Goal: Task Accomplishment & Management: Complete application form

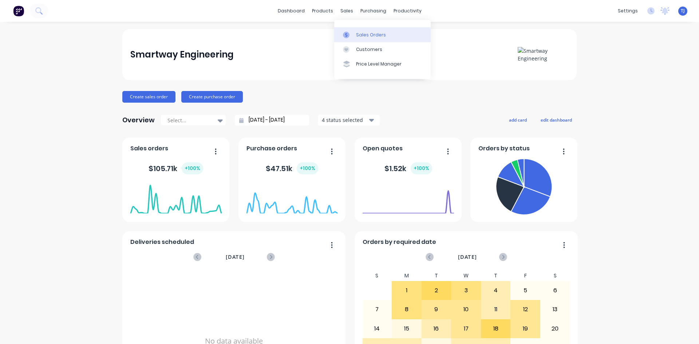
click at [359, 37] on div "Sales Orders" at bounding box center [371, 35] width 30 height 7
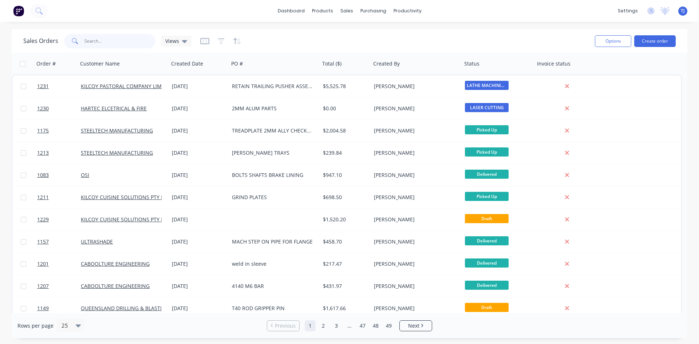
click at [98, 45] on input "text" at bounding box center [119, 41] width 71 height 15
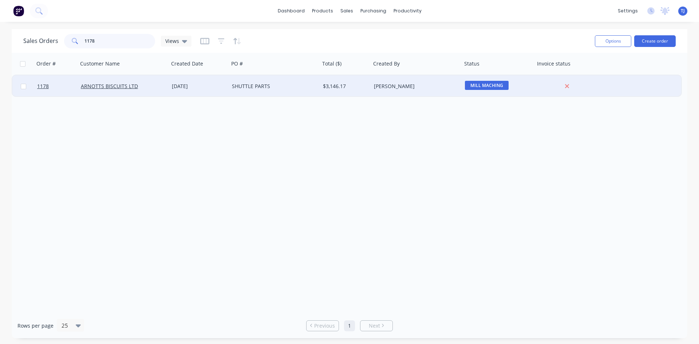
type input "1178"
click at [179, 83] on div "[DATE]" at bounding box center [199, 86] width 54 height 7
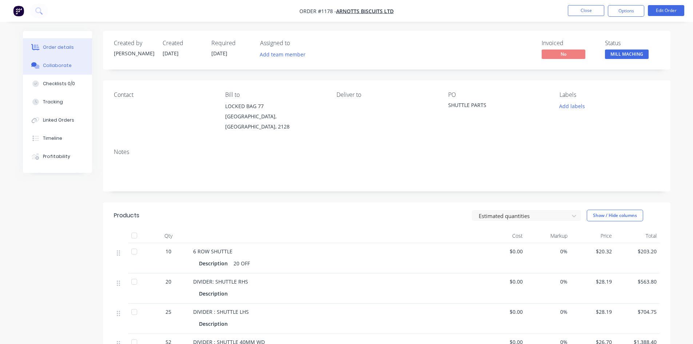
click at [43, 65] on button "Collaborate" at bounding box center [57, 65] width 69 height 18
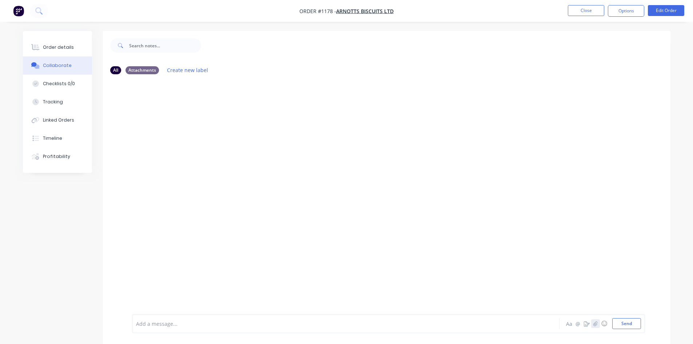
click at [595, 327] on button "button" at bounding box center [595, 323] width 9 height 9
click at [629, 322] on button "Send" at bounding box center [626, 323] width 29 height 11
click at [56, 47] on div "Order details" at bounding box center [58, 47] width 31 height 7
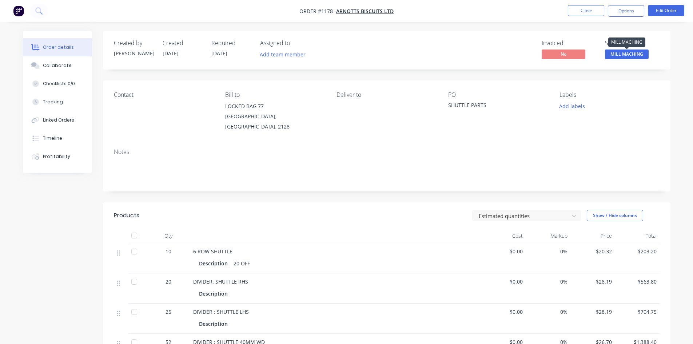
click at [634, 53] on span "MILL MACHING" at bounding box center [627, 53] width 44 height 9
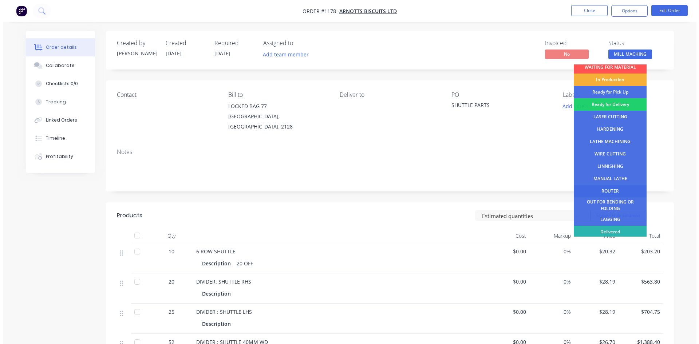
scroll to position [29, 0]
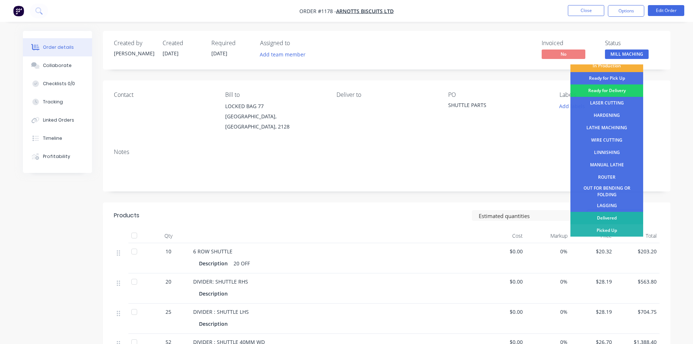
click at [604, 218] on div "Delivered" at bounding box center [607, 218] width 73 height 12
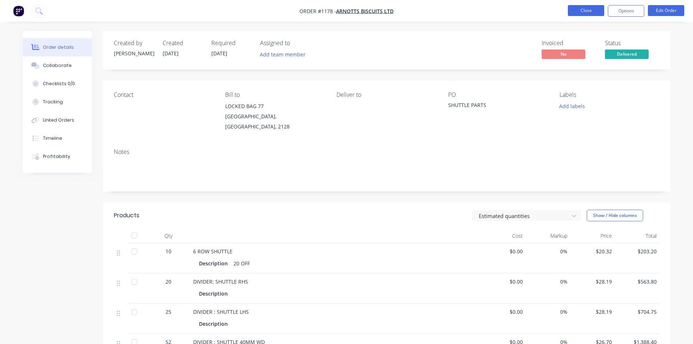
click at [586, 8] on button "Close" at bounding box center [586, 10] width 36 height 11
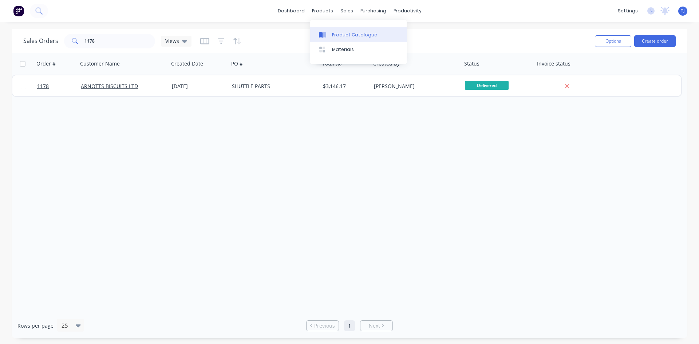
click at [342, 33] on div "Product Catalogue" at bounding box center [354, 35] width 45 height 7
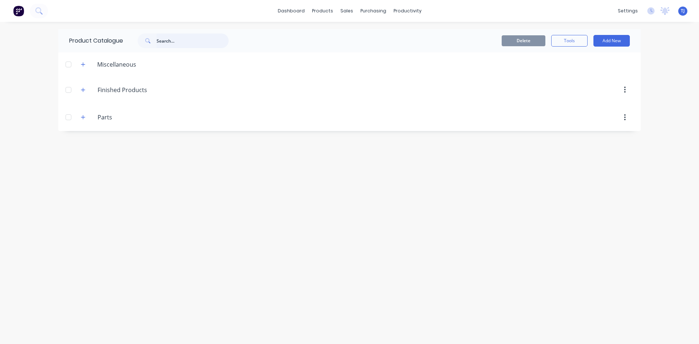
click at [174, 35] on input "text" at bounding box center [192, 40] width 72 height 15
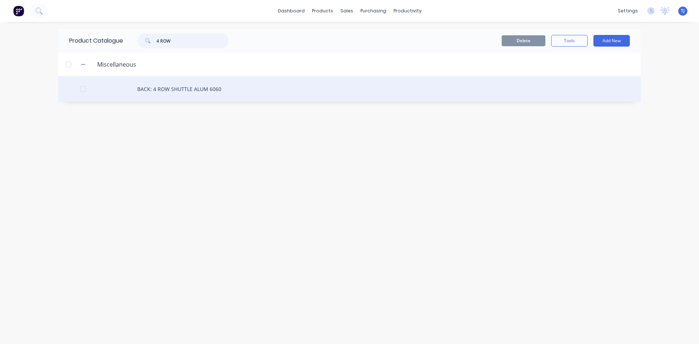
type input "4 ROW"
click at [198, 90] on div "BACK: 4 ROW SHUTTLE ALUM 6060" at bounding box center [349, 89] width 582 height 26
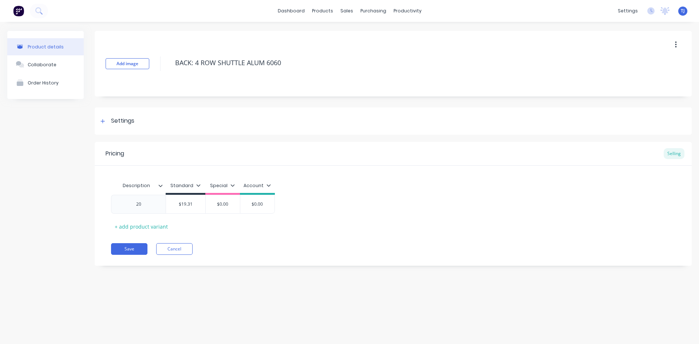
type textarea "x"
click at [45, 63] on div "Collaborate" at bounding box center [42, 64] width 29 height 5
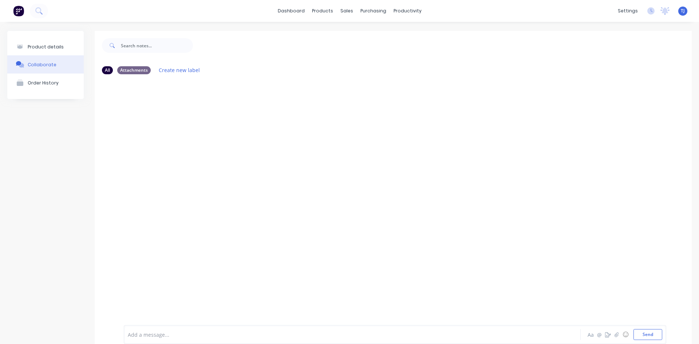
click at [616, 327] on div "Add a message... Aa @ ☺ Send" at bounding box center [395, 334] width 542 height 19
click at [614, 336] on icon "button" at bounding box center [616, 334] width 4 height 5
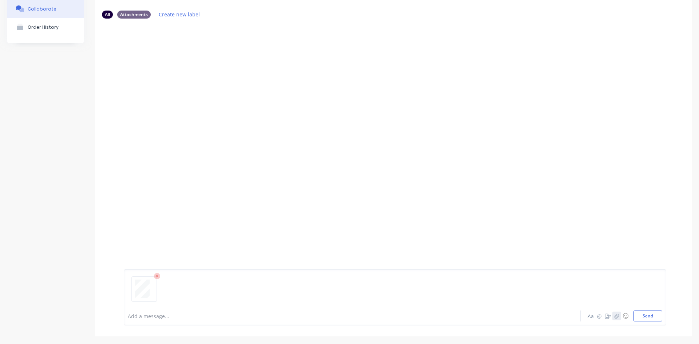
scroll to position [57, 0]
click at [638, 317] on button "Send" at bounding box center [647, 314] width 29 height 11
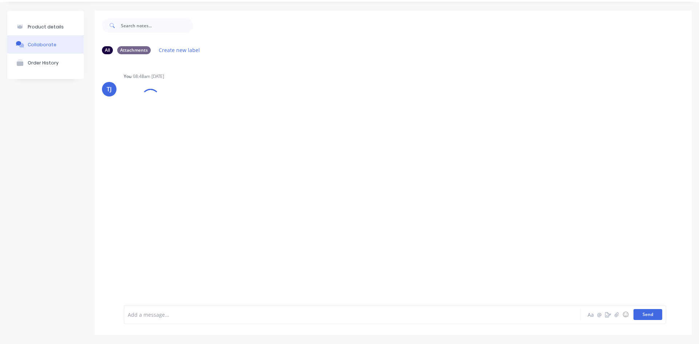
scroll to position [20, 0]
click at [182, 119] on button "button" at bounding box center [182, 116] width 3 height 11
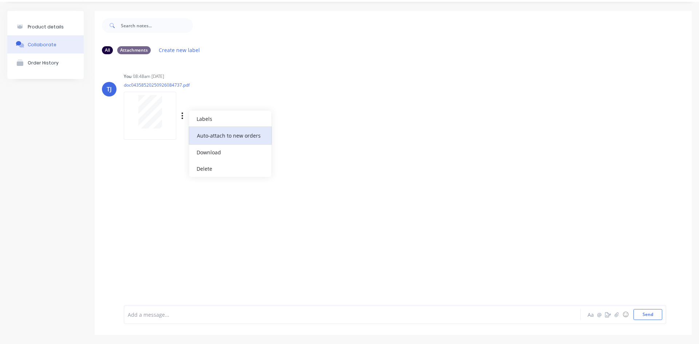
click at [219, 132] on button "Auto-attach to new orders" at bounding box center [230, 135] width 82 height 17
click at [300, 131] on label at bounding box center [300, 131] width 0 height 0
click at [289, 135] on input "checkbox" at bounding box center [286, 134] width 6 height 7
checkbox input "true"
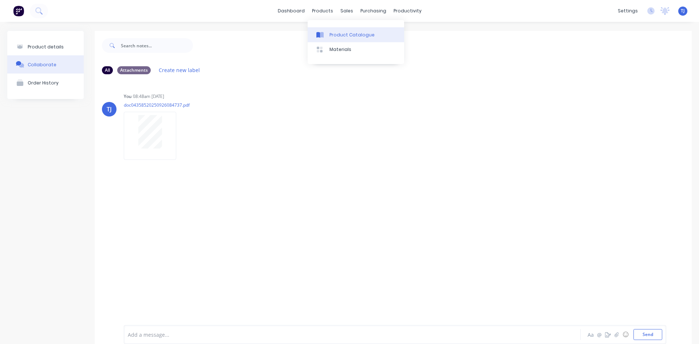
click at [342, 34] on div "Product Catalogue" at bounding box center [351, 35] width 45 height 7
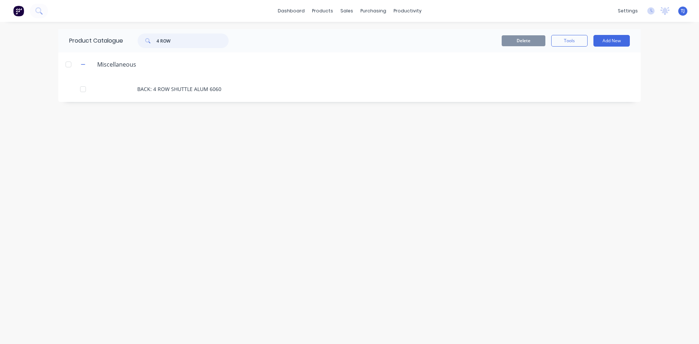
click at [160, 42] on input "4 ROW" at bounding box center [192, 40] width 72 height 15
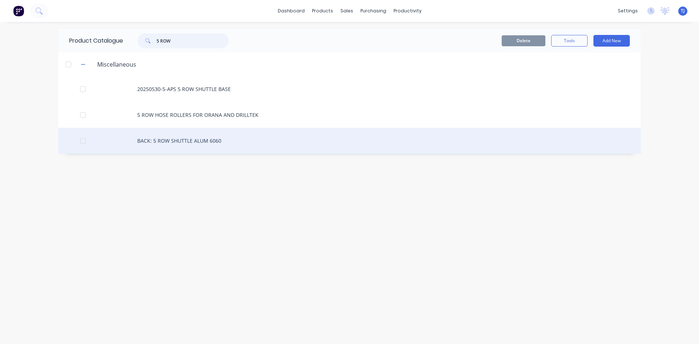
type input "5 ROW"
click at [183, 141] on div "BACK: 5 ROW SHUTTLE ALUM 6060" at bounding box center [349, 141] width 582 height 26
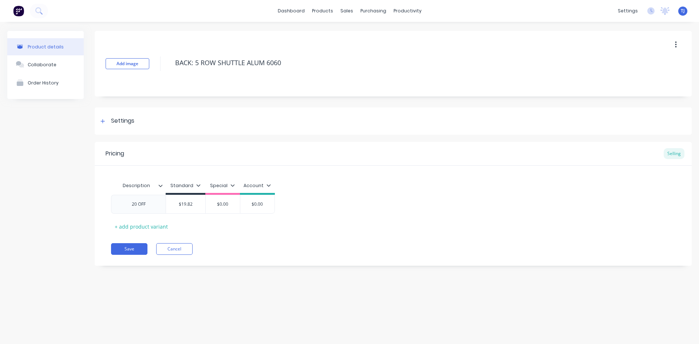
type textarea "x"
click at [31, 64] on div "Collaborate" at bounding box center [42, 64] width 29 height 5
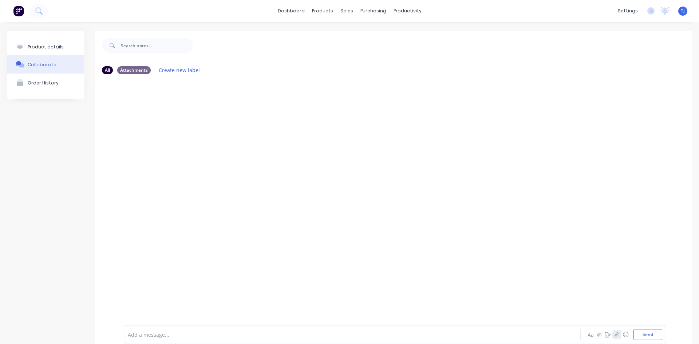
click at [614, 333] on icon "button" at bounding box center [616, 334] width 4 height 5
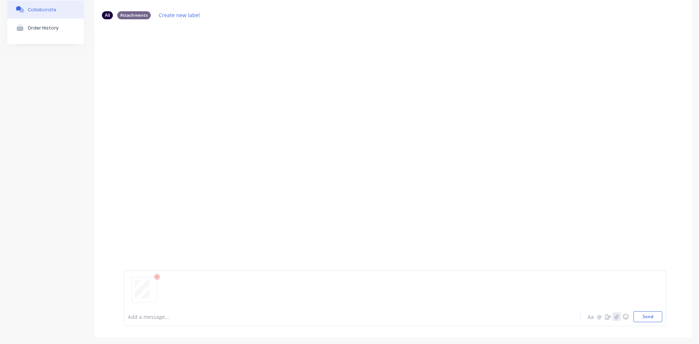
scroll to position [57, 0]
click at [641, 314] on button "Send" at bounding box center [647, 314] width 29 height 11
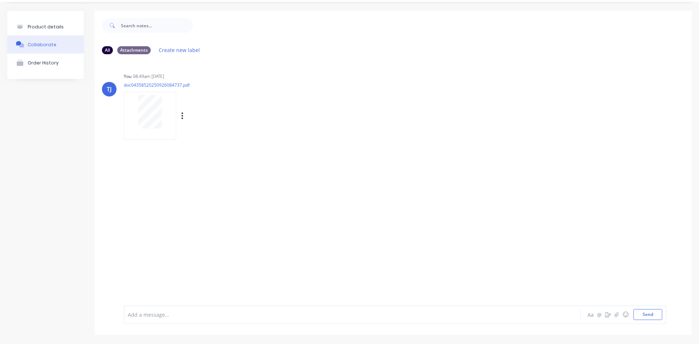
click at [180, 115] on div "Labels Auto-attach to new orders Sales Orders Purchase Orders Download Delete" at bounding box center [220, 116] width 82 height 11
click at [182, 116] on icon "button" at bounding box center [182, 116] width 2 height 8
click at [208, 134] on button "Auto-attach to new orders" at bounding box center [230, 135] width 82 height 17
click at [300, 131] on label at bounding box center [300, 131] width 0 height 0
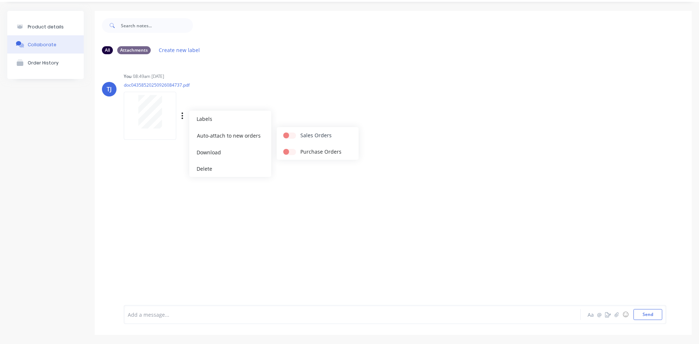
click at [289, 135] on input "checkbox" at bounding box center [286, 134] width 6 height 7
checkbox input "true"
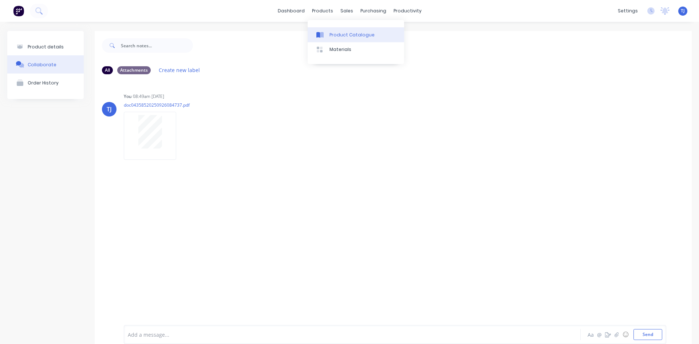
click at [337, 34] on div "Product Catalogue" at bounding box center [351, 35] width 45 height 7
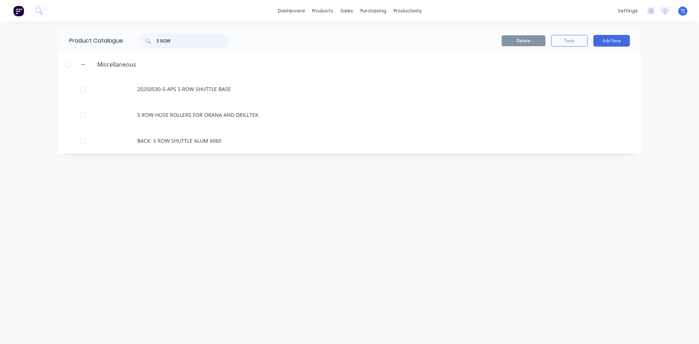
click at [160, 41] on input "5 ROW" at bounding box center [192, 40] width 72 height 15
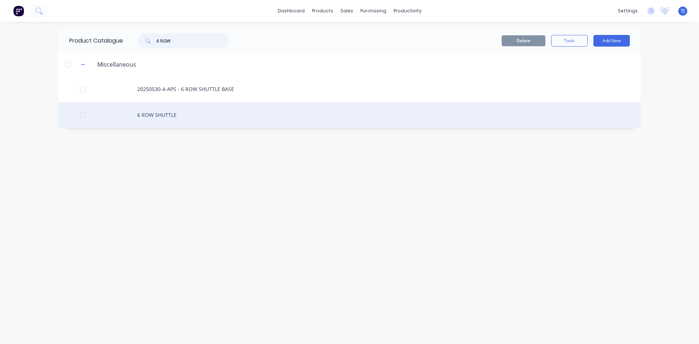
type input "6 ROW"
click at [159, 116] on div "6 ROW SHUTTLE" at bounding box center [349, 115] width 582 height 26
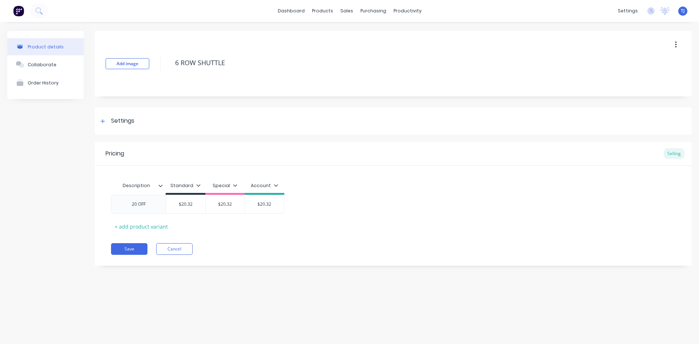
type textarea "x"
click at [36, 65] on div "Collaborate" at bounding box center [42, 64] width 29 height 5
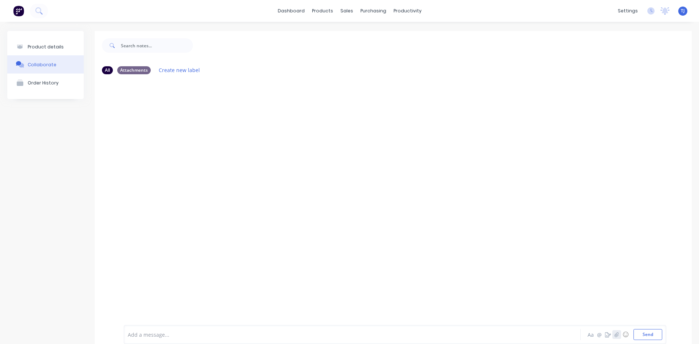
click at [614, 335] on icon "button" at bounding box center [616, 334] width 4 height 5
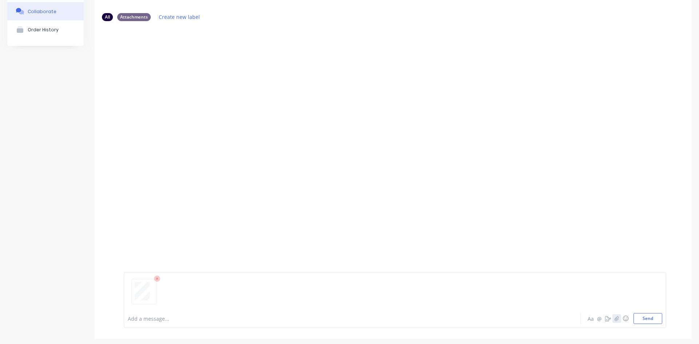
scroll to position [57, 0]
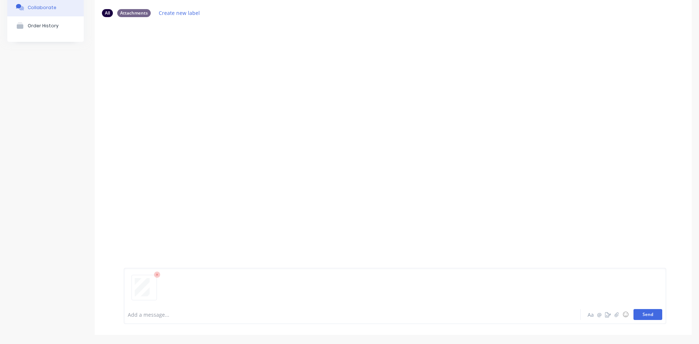
click at [643, 313] on button "Send" at bounding box center [647, 314] width 29 height 11
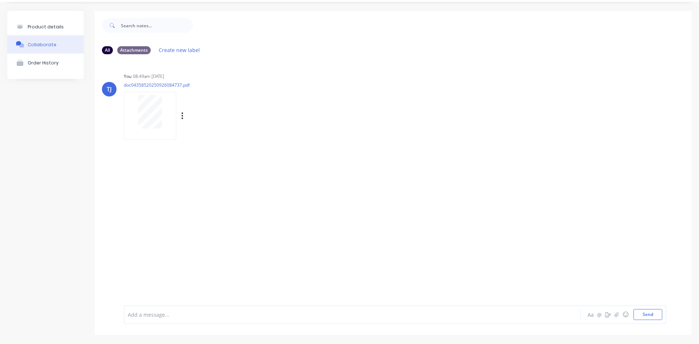
scroll to position [0, 0]
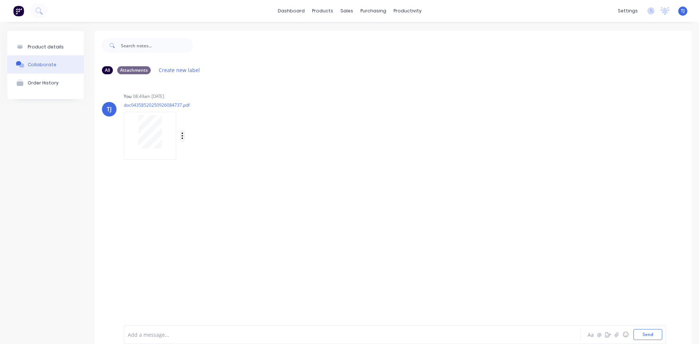
click at [182, 139] on icon "button" at bounding box center [182, 135] width 1 height 7
drag, startPoint x: 225, startPoint y: 156, endPoint x: 246, endPoint y: 157, distance: 20.8
click at [226, 156] on button "Auto-attach to new orders" at bounding box center [230, 155] width 82 height 17
click at [300, 151] on label at bounding box center [300, 151] width 0 height 0
click at [289, 154] on input "checkbox" at bounding box center [286, 154] width 6 height 7
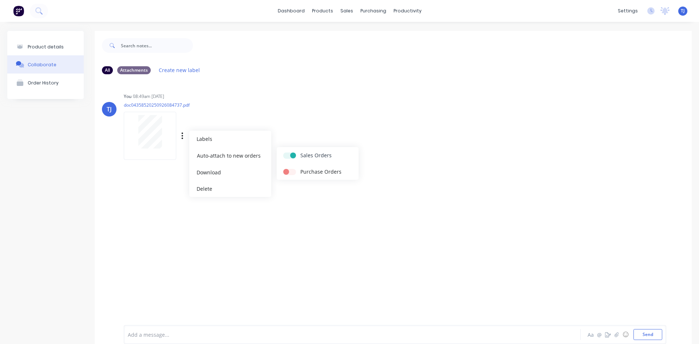
checkbox input "true"
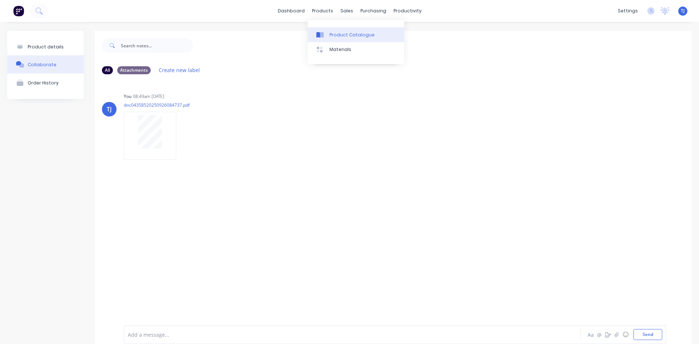
click at [334, 32] on div "Product Catalogue" at bounding box center [351, 35] width 45 height 7
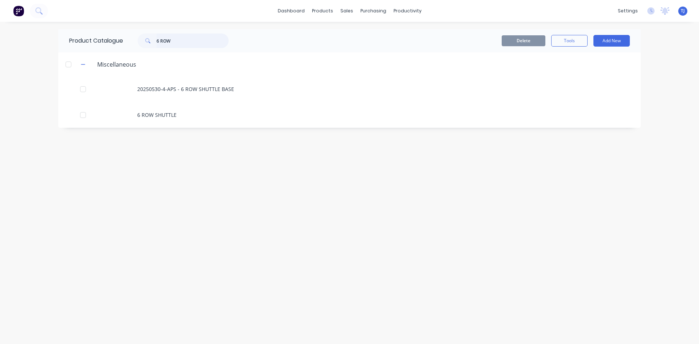
click at [163, 43] on input "6 ROW" at bounding box center [192, 40] width 72 height 15
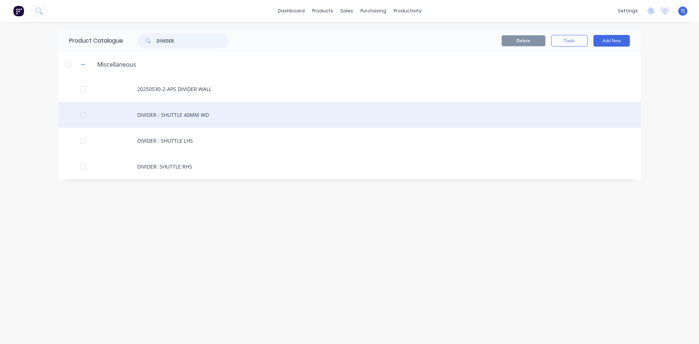
type input "DIVIDER"
click at [167, 121] on div "DIVIDER : SHUTTLE 40MM WD" at bounding box center [349, 115] width 582 height 26
type textarea "x"
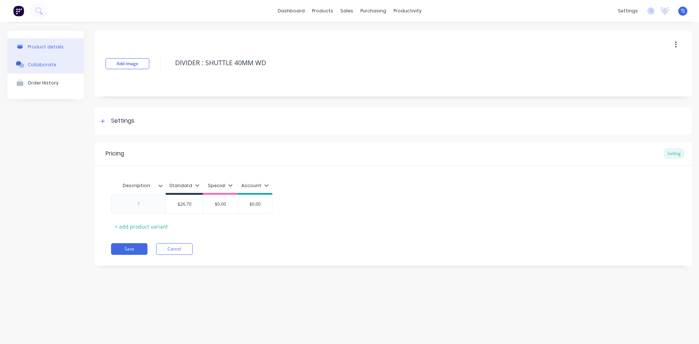
click at [54, 65] on button "Collaborate" at bounding box center [45, 64] width 76 height 18
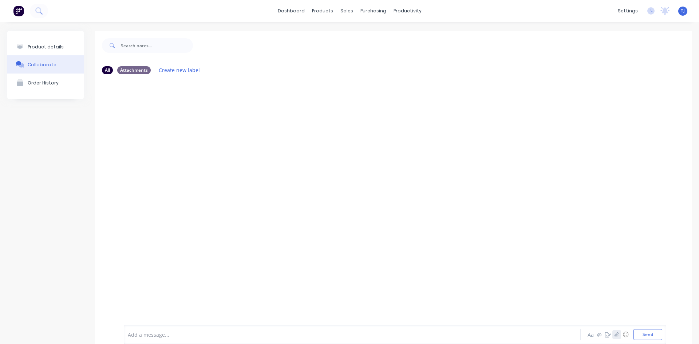
click at [614, 333] on icon "button" at bounding box center [616, 334] width 4 height 5
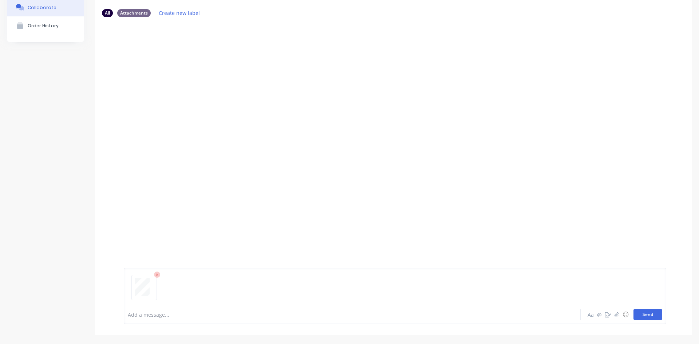
click at [647, 313] on button "Send" at bounding box center [647, 314] width 29 height 11
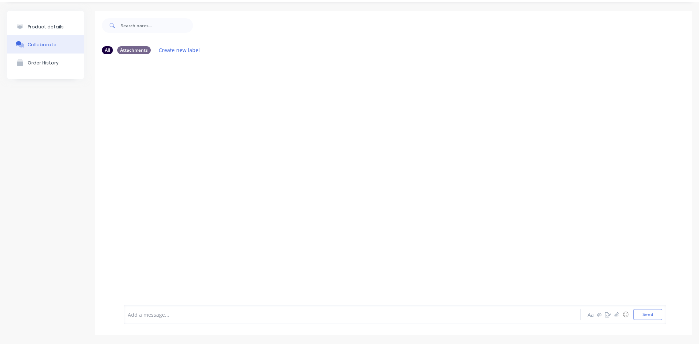
scroll to position [20, 0]
click at [183, 116] on icon "button" at bounding box center [182, 116] width 2 height 8
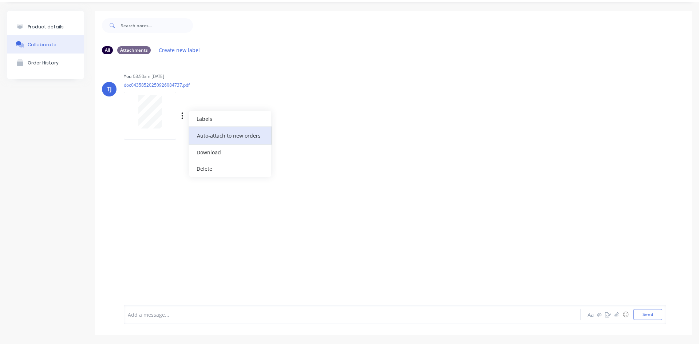
click at [244, 135] on button "Auto-attach to new orders" at bounding box center [230, 135] width 82 height 17
click at [300, 131] on label at bounding box center [300, 131] width 0 height 0
click at [289, 136] on input "checkbox" at bounding box center [286, 134] width 6 height 7
checkbox input "true"
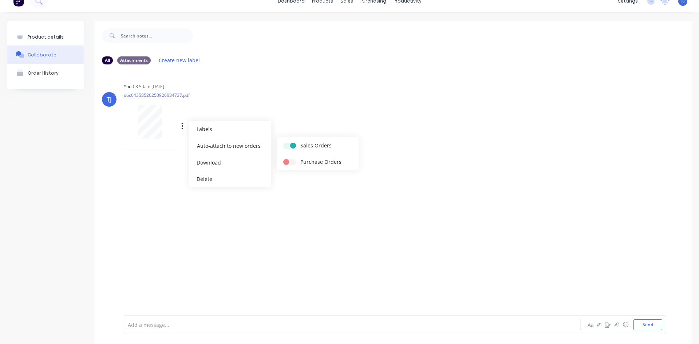
scroll to position [0, 0]
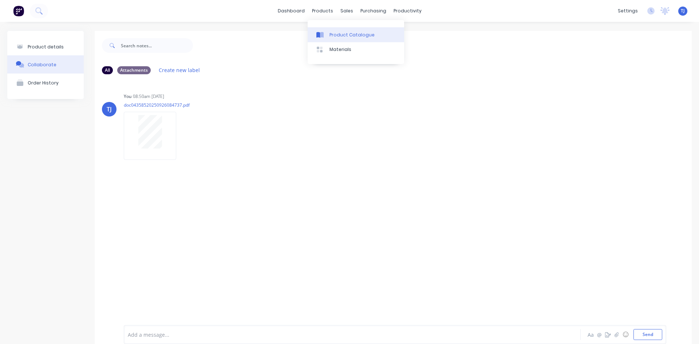
click at [339, 33] on div "Product Catalogue" at bounding box center [351, 35] width 45 height 7
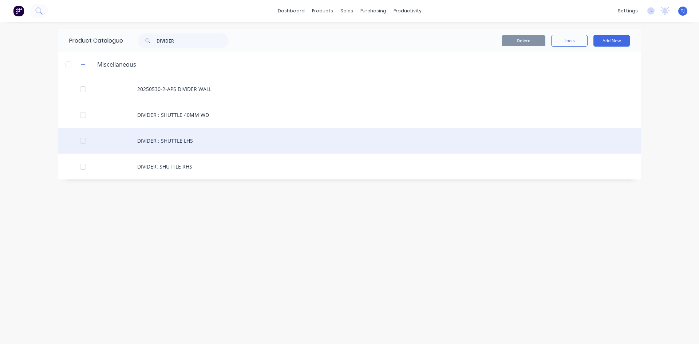
click at [184, 142] on div "DIVIDER : SHUTTLE LHS" at bounding box center [349, 141] width 582 height 26
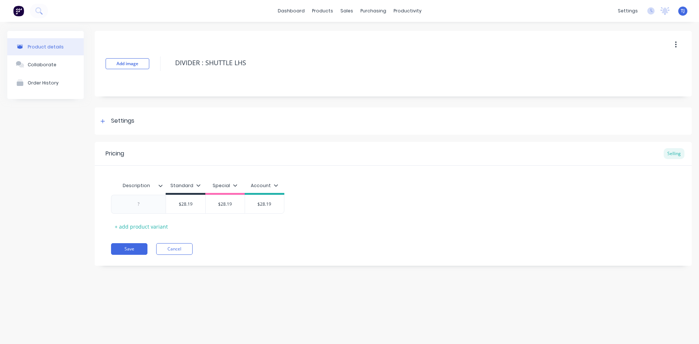
type textarea "x"
click at [42, 64] on div "Collaborate" at bounding box center [42, 64] width 29 height 5
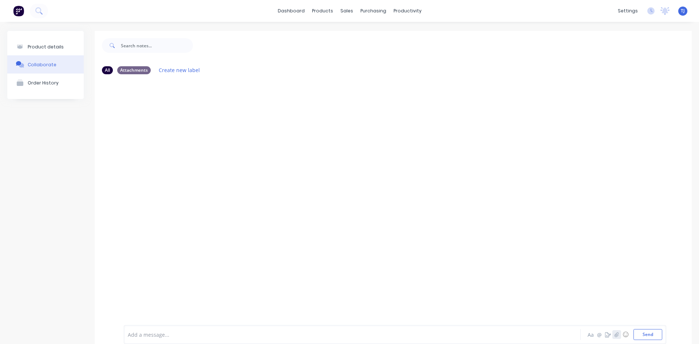
click at [614, 335] on icon "button" at bounding box center [616, 334] width 4 height 5
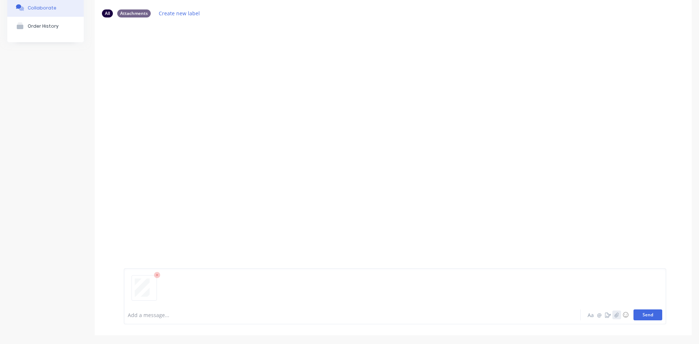
scroll to position [57, 0]
click at [638, 314] on button "Send" at bounding box center [647, 314] width 29 height 11
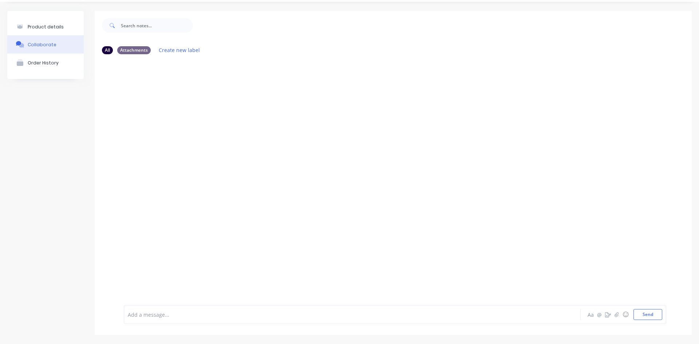
scroll to position [20, 0]
click at [183, 116] on icon "button" at bounding box center [182, 115] width 1 height 7
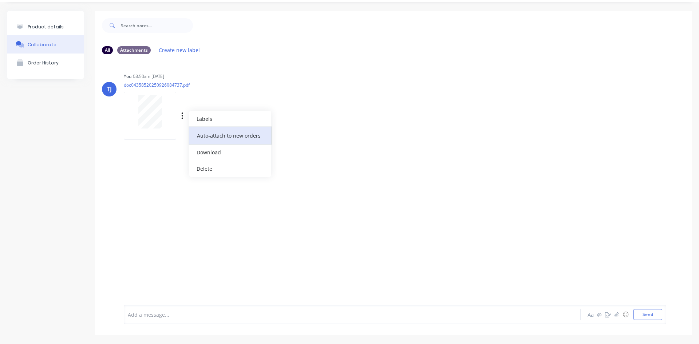
click at [242, 136] on button "Auto-attach to new orders" at bounding box center [230, 135] width 82 height 17
click at [300, 131] on label at bounding box center [300, 131] width 0 height 0
click at [289, 135] on input "checkbox" at bounding box center [286, 134] width 6 height 7
checkbox input "true"
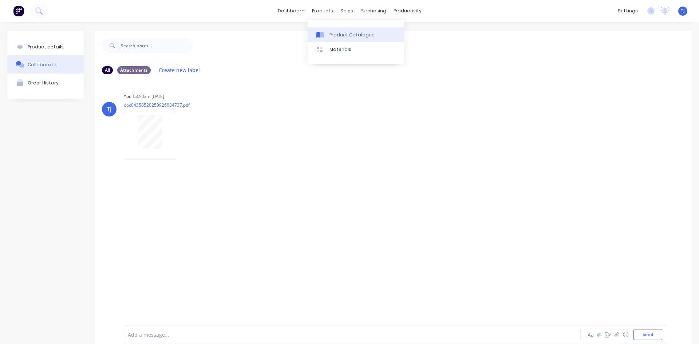
click at [337, 36] on div "Product Catalogue" at bounding box center [351, 35] width 45 height 7
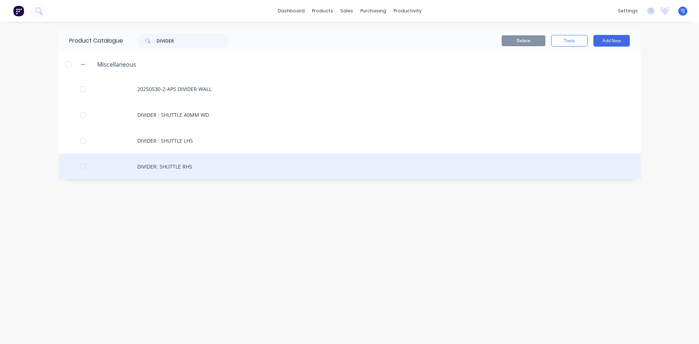
click at [183, 164] on div "DIVIDER: SHUTTLE RHS" at bounding box center [349, 167] width 582 height 26
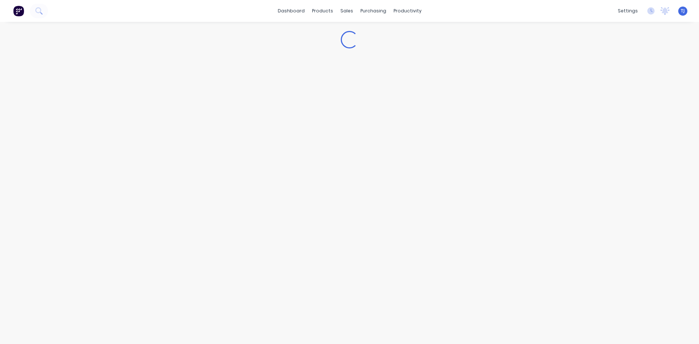
click at [183, 164] on div "Loading..." at bounding box center [349, 175] width 699 height 307
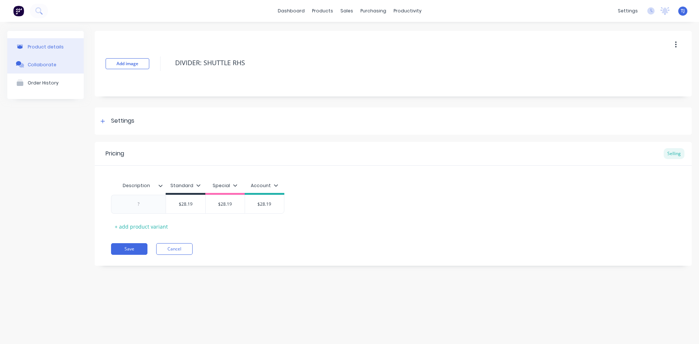
type textarea "x"
click at [48, 64] on div "Collaborate" at bounding box center [42, 64] width 29 height 5
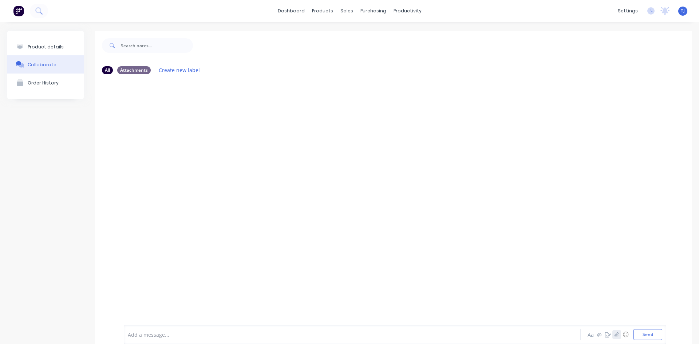
click at [614, 337] on icon "button" at bounding box center [616, 334] width 4 height 5
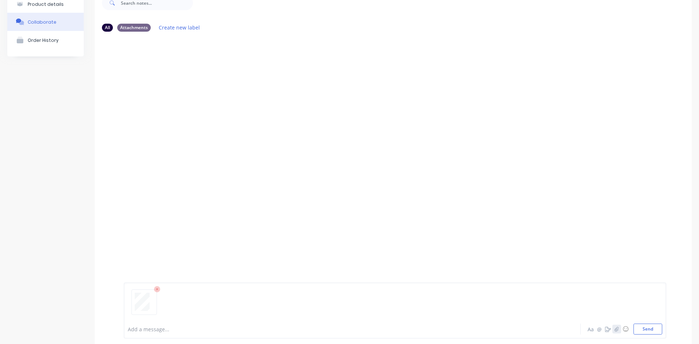
scroll to position [57, 0]
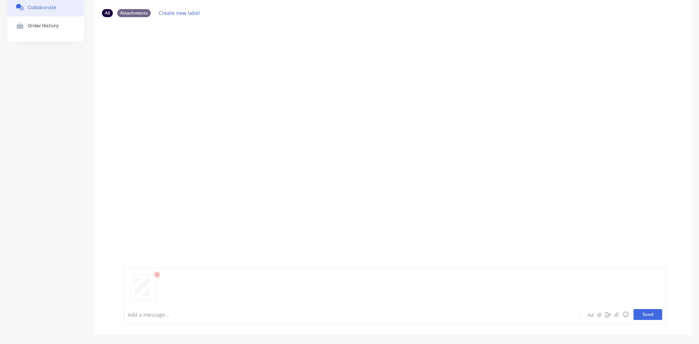
click at [639, 310] on button "Send" at bounding box center [647, 314] width 29 height 11
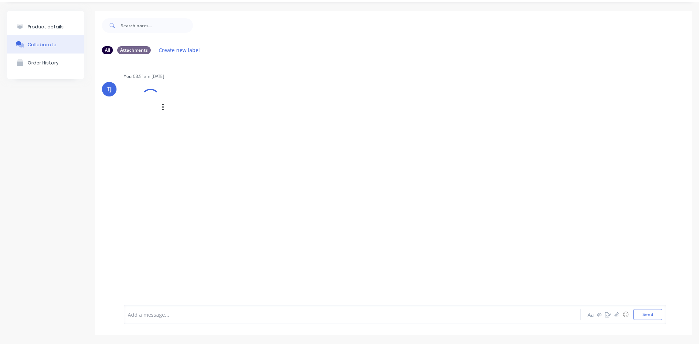
scroll to position [20, 0]
click at [184, 114] on div "Labels Auto-attach to new orders Sales Orders Purchase Orders Download Delete" at bounding box center [220, 116] width 82 height 11
click at [182, 115] on icon "button" at bounding box center [182, 116] width 2 height 8
click at [230, 135] on button "Auto-attach to new orders" at bounding box center [230, 135] width 82 height 17
click at [300, 131] on label at bounding box center [300, 131] width 0 height 0
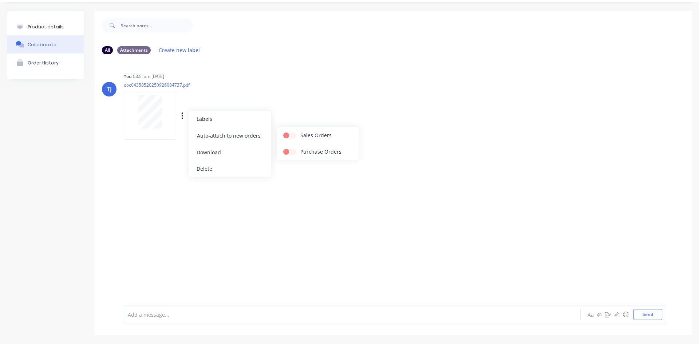
click at [289, 134] on input "checkbox" at bounding box center [286, 134] width 6 height 7
checkbox input "true"
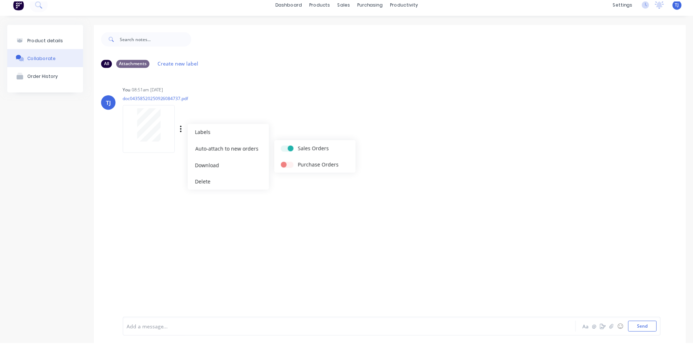
scroll to position [0, 0]
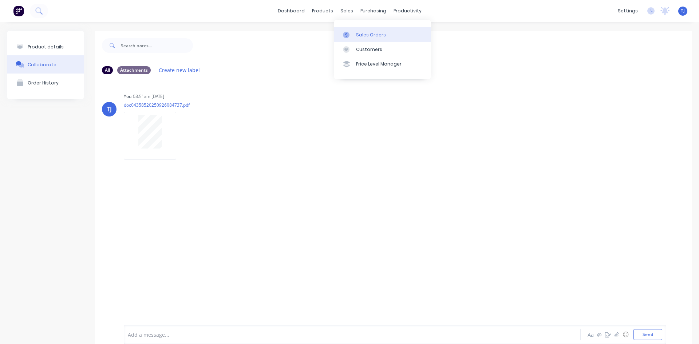
click at [369, 40] on link "Sales Orders" at bounding box center [382, 34] width 96 height 15
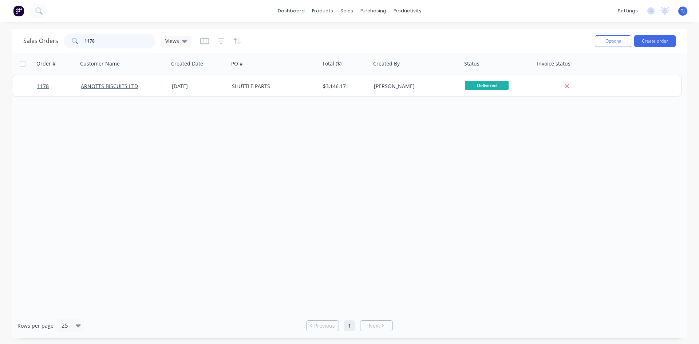
click at [108, 37] on input "1178" at bounding box center [119, 41] width 71 height 15
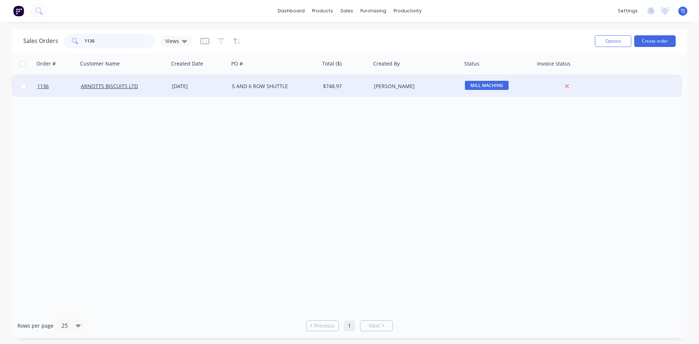
type input "1136"
click at [245, 86] on div "5 AND 6 ROW SHUTTLE" at bounding box center [272, 86] width 81 height 7
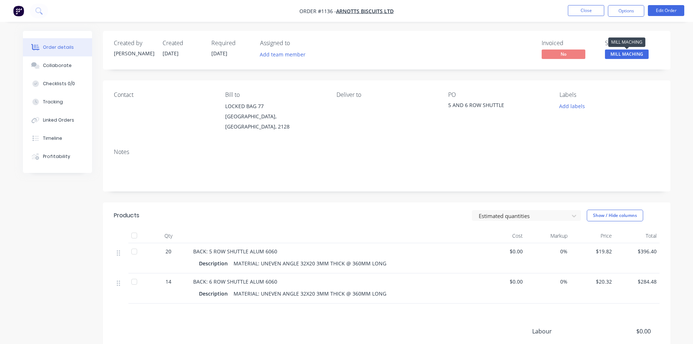
click at [628, 57] on span "MILL MACHING" at bounding box center [627, 53] width 44 height 9
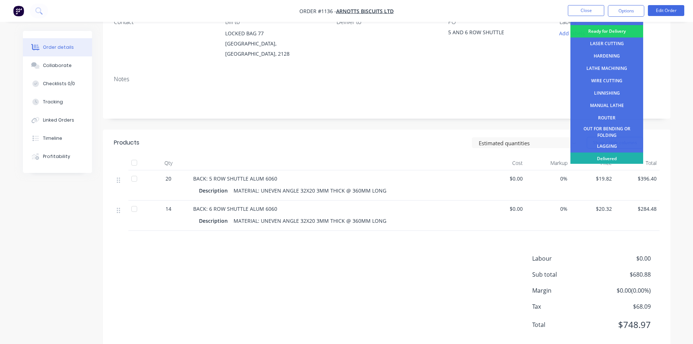
scroll to position [29, 0]
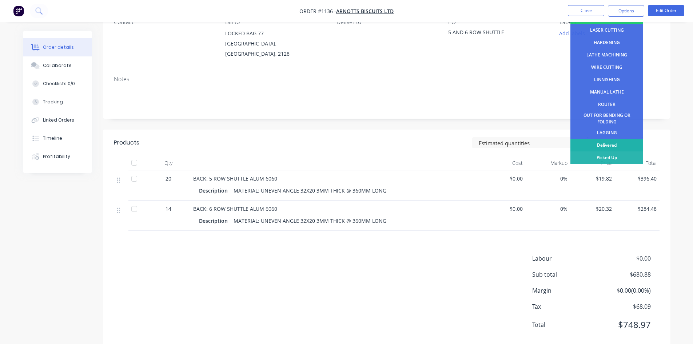
click at [599, 147] on div "Delivered" at bounding box center [607, 145] width 73 height 12
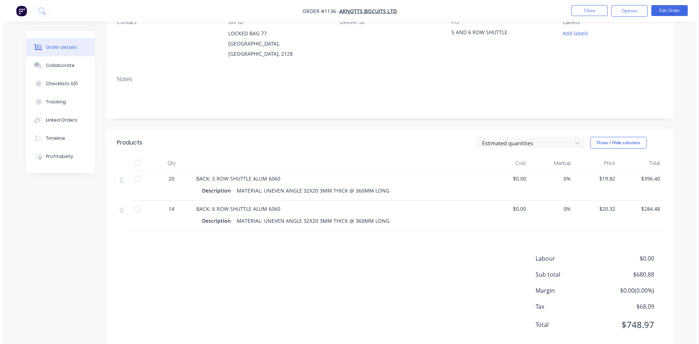
scroll to position [0, 0]
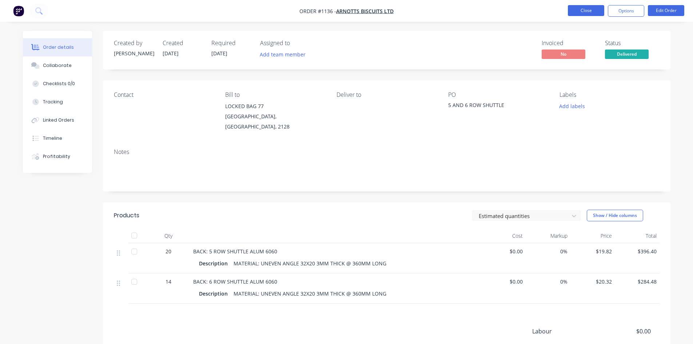
click at [581, 12] on button "Close" at bounding box center [586, 10] width 36 height 11
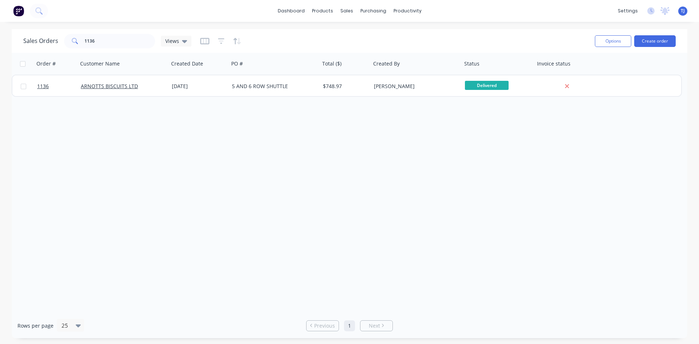
click at [655, 47] on div "Options Create order" at bounding box center [634, 41] width 84 height 18
click at [342, 32] on div "Product Catalogue" at bounding box center [354, 35] width 45 height 7
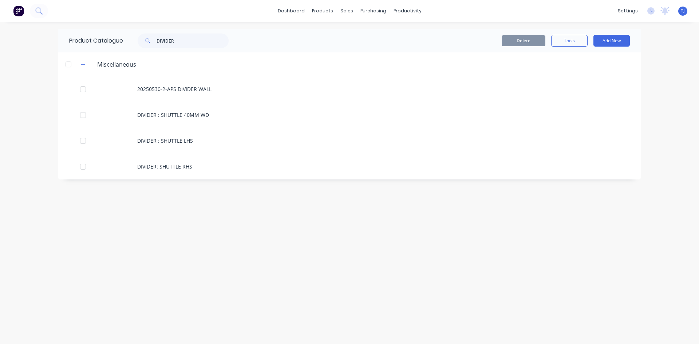
click at [184, 48] on div "Product Catalogue DIVIDER" at bounding box center [152, 40] width 188 height 23
click at [176, 42] on input "DIVIDER" at bounding box center [192, 40] width 72 height 15
type input "20211021-6-"
click at [606, 44] on button "Add New" at bounding box center [611, 41] width 36 height 12
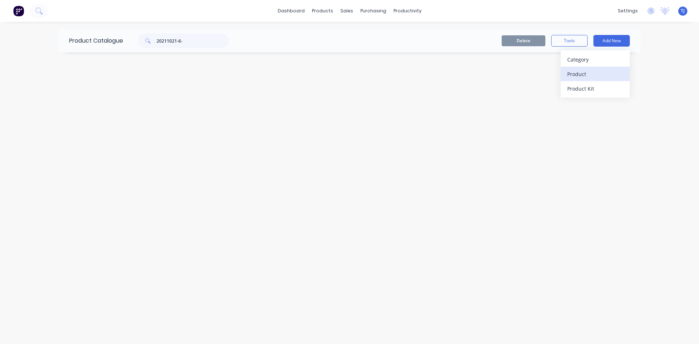
click at [592, 71] on div "Product" at bounding box center [595, 74] width 56 height 11
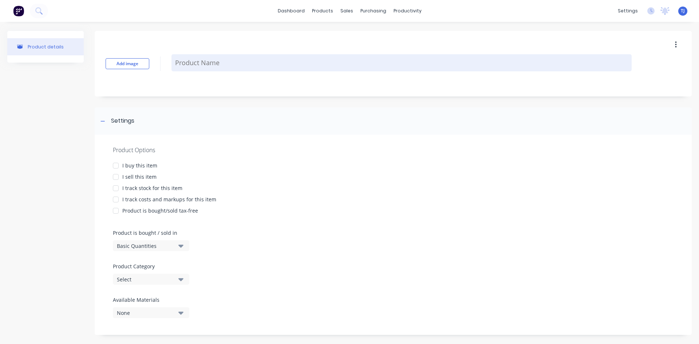
click at [227, 65] on textarea at bounding box center [401, 62] width 460 height 17
type textarea "x"
type textarea "2"
type textarea "x"
type textarea "20"
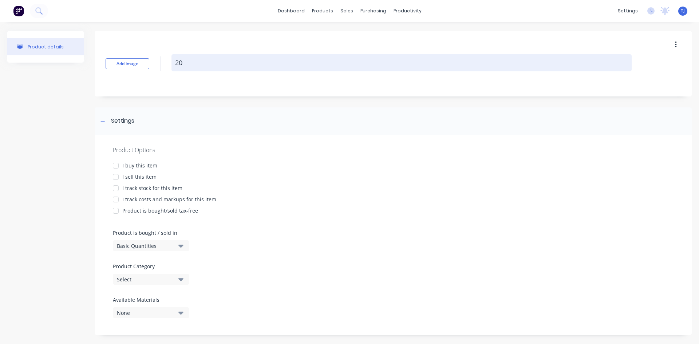
type textarea "x"
type textarea "202"
type textarea "x"
type textarea "2021"
type textarea "x"
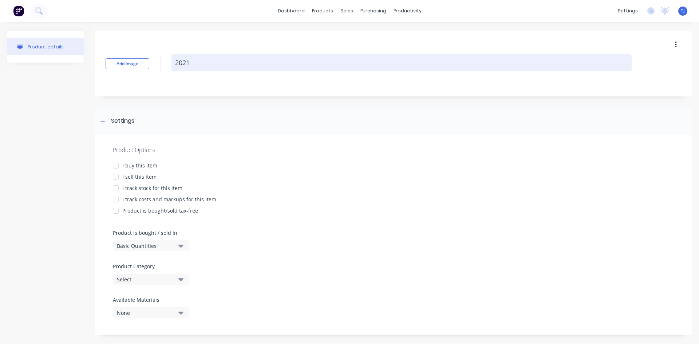
type textarea "20211"
type textarea "x"
type textarea "202110"
type textarea "x"
type textarea "2021102"
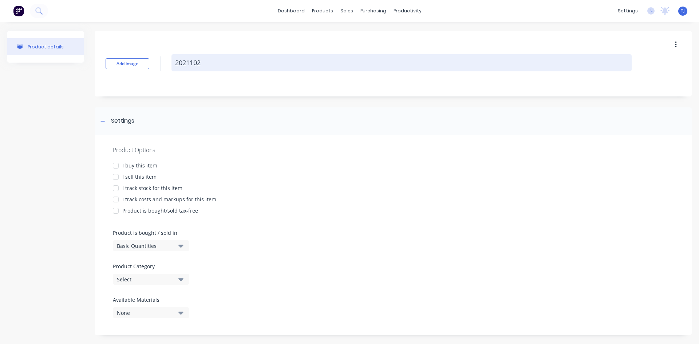
type textarea "x"
type textarea "20211021"
type textarea "x"
type textarea "20211021-"
type textarea "x"
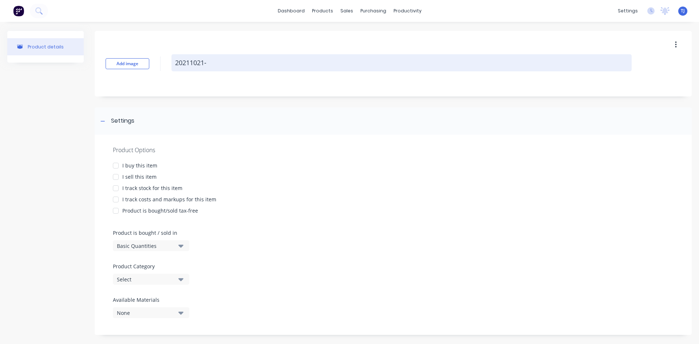
type textarea "20211021-6"
type textarea "x"
type textarea "20211021-6-"
type textarea "x"
type textarea "20211021-6-w"
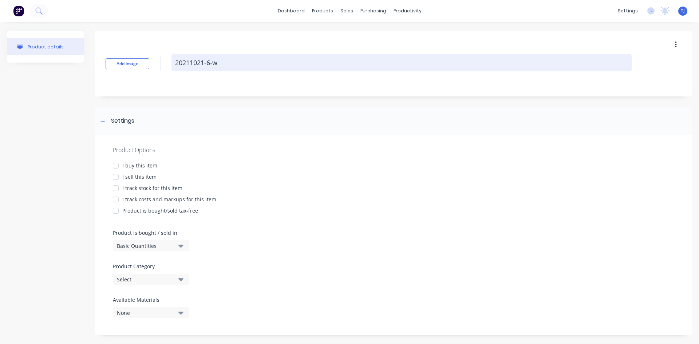
type textarea "x"
type textarea "20211021-6-wt"
type textarea "x"
type textarea "20211021-6-wtw"
type textarea "x"
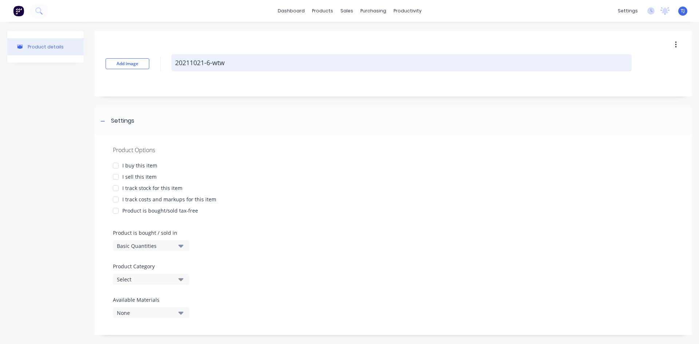
type textarea "20211021-6-wtw"
type textarea "x"
type textarea "20211021-6-wtw r"
type textarea "x"
type textarea "20211021-6-wtw re"
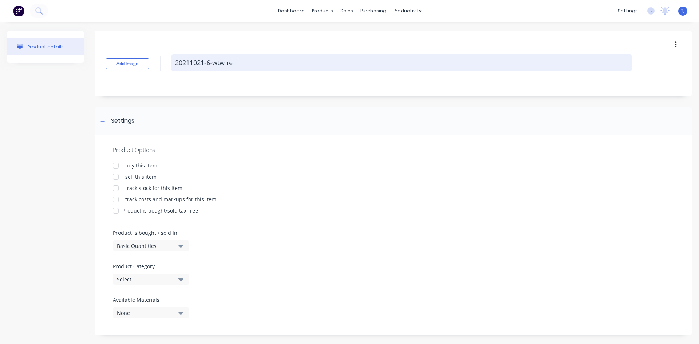
type textarea "x"
type textarea "20211021-6-wtw rev"
type textarea "x"
type textarea "20211021-6-wtw rev"
type textarea "x"
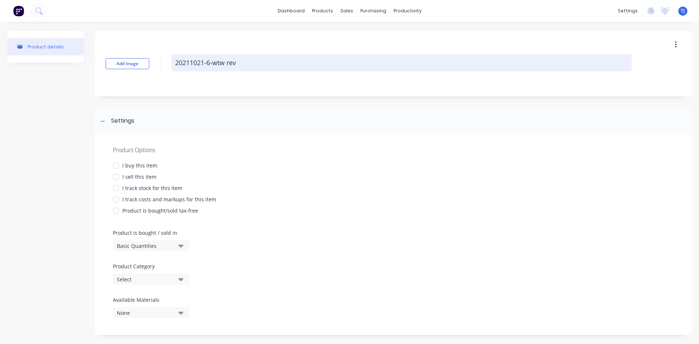
type textarea "20211021-6-wtw rev c"
type textarea "x"
type textarea "20211021-6-wtw rev"
type textarea "x"
type textarea "20211021-6-wtw rev"
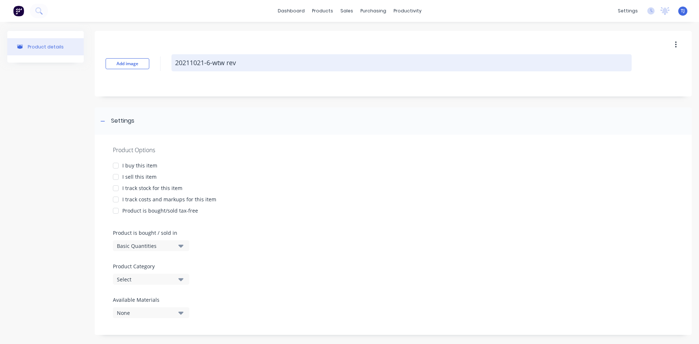
type textarea "x"
type textarea "20211021-6-wtw re"
type textarea "x"
type textarea "20211021-6-wtw r"
type textarea "x"
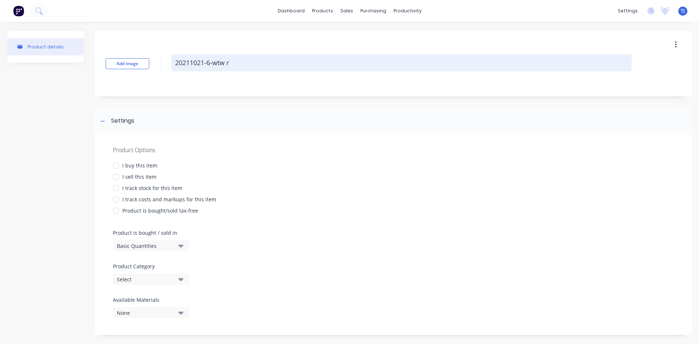
type textarea "20211021-6-wtw"
type textarea "x"
type textarea "20211021-6-wtw"
type textarea "x"
type textarea "20211021-6-wt"
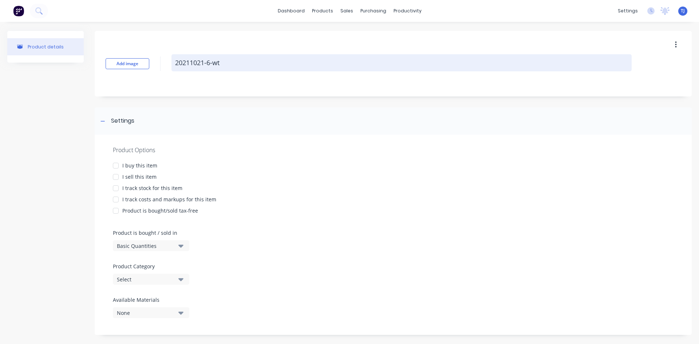
type textarea "x"
type textarea "20211021-6-w"
type textarea "x"
type textarea "20211021-6-"
type textarea "x"
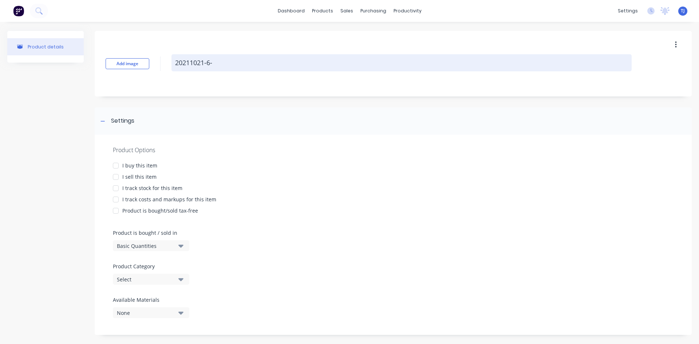
type textarea "20211021-6-W"
type textarea "x"
type textarea "20211021-6-WT"
type textarea "x"
type textarea "20211021-6-WTW"
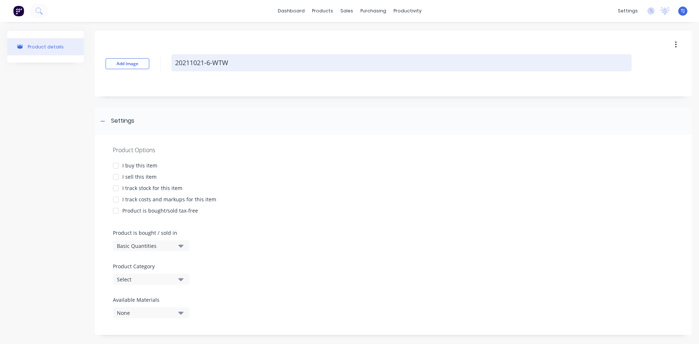
type textarea "x"
type textarea "20211021-6-WTW"
type textarea "x"
type textarea "20211021-6-WTW R"
type textarea "x"
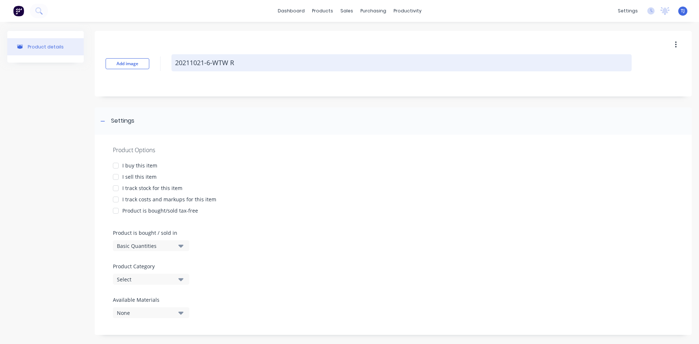
type textarea "20211021-6-WTW RE"
type textarea "x"
type textarea "20211021-6-WTW REV"
type textarea "x"
type textarea "20211021-6-WTW REV"
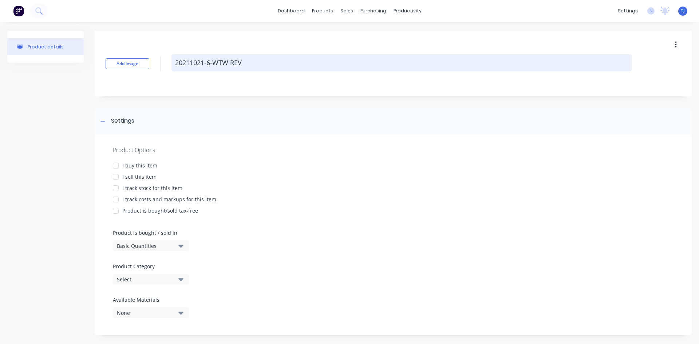
type textarea "x"
type textarea "20211021-6-WTW REV C"
type textarea "x"
type textarea "20211021-6-WTW REV C"
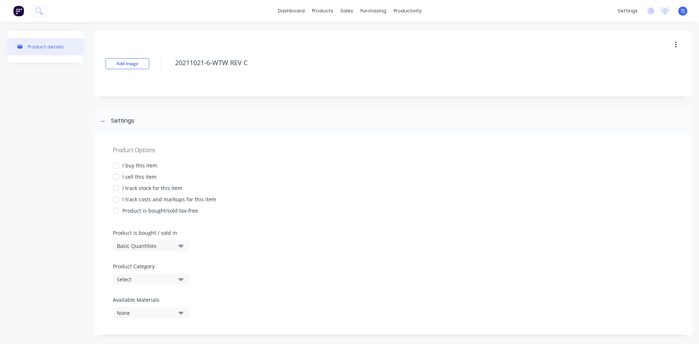
type textarea "x"
type textarea "20211021-6-WTW REV C S"
type textarea "x"
type textarea "20211021-6-WTW REV C ST"
type textarea "x"
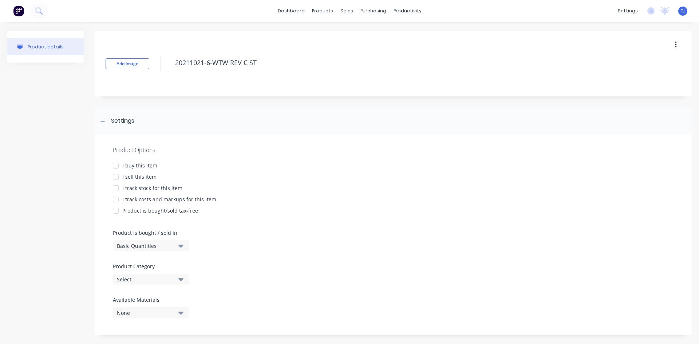
type textarea "20211021-6-WTW REV C STA"
type textarea "x"
type textarea "20211021-6-WTW REV C STAM"
type textarea "x"
type textarea "20211021-6-WTW REV C STAMP"
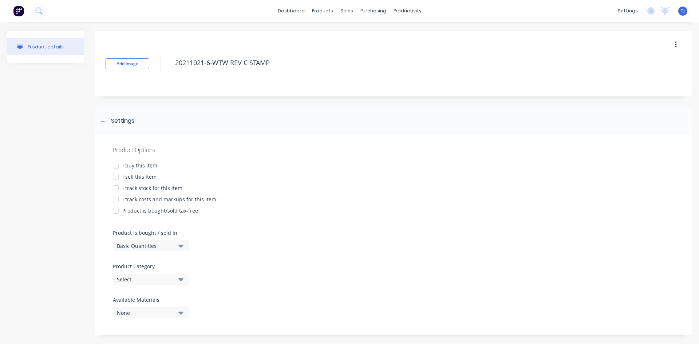
type textarea "x"
type textarea "20211021-6-WTW REV C STAMP"
type textarea "x"
type textarea "20211021-6-WTW REV C STAMP F"
type textarea "x"
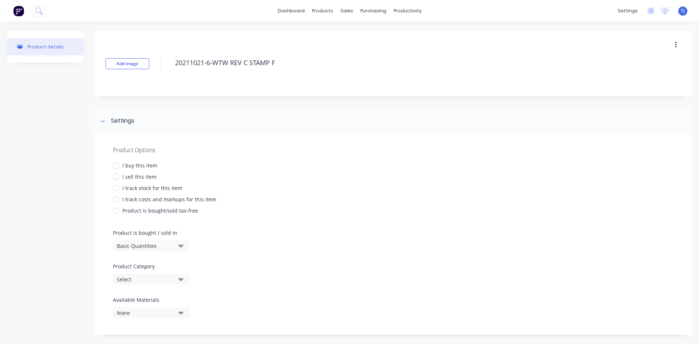
type textarea "20211021-6-WTW REV C STAMP FO"
type textarea "x"
type textarea "20211021-6-WTW REV C STAMP FOO"
type textarea "x"
type textarea "20211021-6-WTW REV C STAMP FOOT"
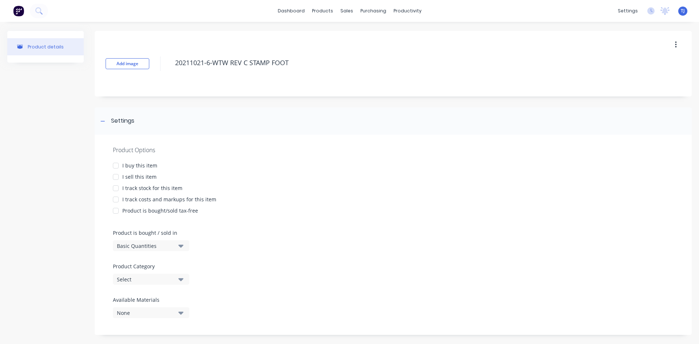
type textarea "x"
type textarea "20211021-6-WTW REV C STAMP FOOT"
type textarea "x"
type textarea "20211021-6-WTW REV C STAMP FOOT -"
type textarea "x"
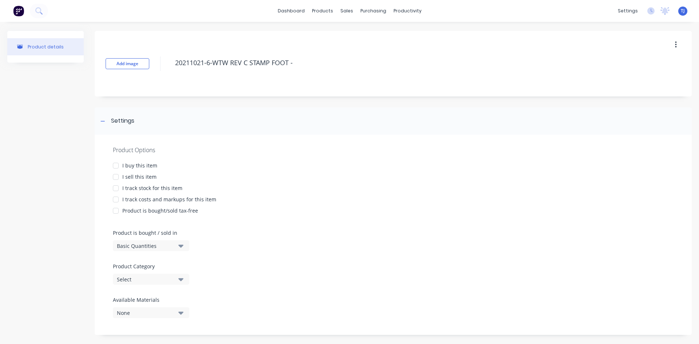
type textarea "20211021-6-WTW REV C STAMP FOOT -"
type textarea "x"
type textarea "20211021-6-WTW REV C STAMP FOOT - K"
type textarea "x"
type textarea "20211021-6-WTW REV C STAMP FOOT - KI"
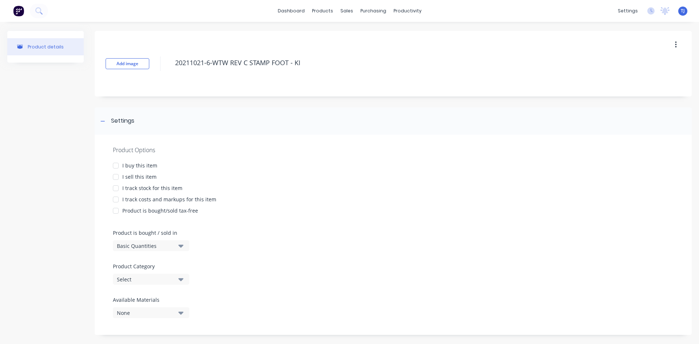
type textarea "x"
type textarea "20211021-6-WTW REV C STAMP FOOT - KIN"
type textarea "x"
type textarea "20211021-6-WTW REV C STAMP FOOT - KING"
type textarea "x"
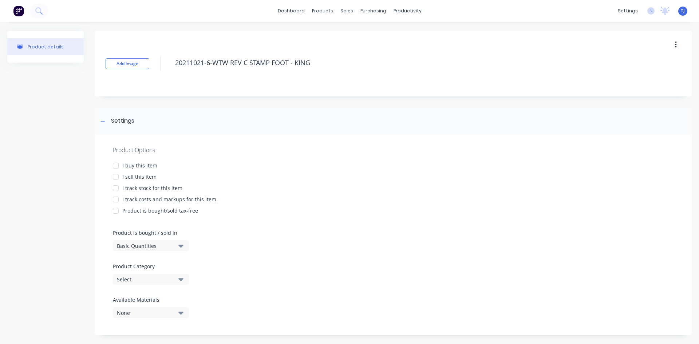
type textarea "20211021-6-WTW REV C STAMP FOOT - KINGS"
type textarea "x"
type textarea "20211021-6-WTW REV C STAMP FOOT - KINGST"
type textarea "x"
type textarea "20211021-6-WTW REV C STAMP FOOT - KINGSTO"
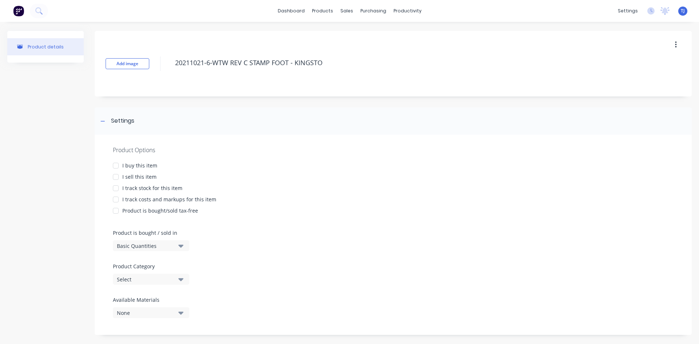
type textarea "x"
type textarea "20211021-6-WTW REV C STAMP FOOT - [GEOGRAPHIC_DATA]"
type textarea "x"
type textarea "20211021-6-WTW REV C STAMP FOOT - [GEOGRAPHIC_DATA]/"
type textarea "x"
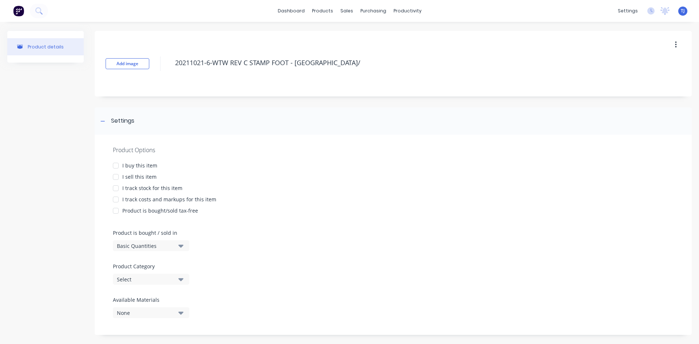
type textarea "20211021-6-WTW REV C STAMP FOOT - [GEOGRAPHIC_DATA]/R"
type textarea "x"
type textarea "20211021-6-WTW REV C STAMP FOOT - [GEOGRAPHIC_DATA]/[GEOGRAPHIC_DATA]"
type textarea "x"
type textarea "20211021-6-WTW REV C STAMP FOOT - [GEOGRAPHIC_DATA]/RSC"
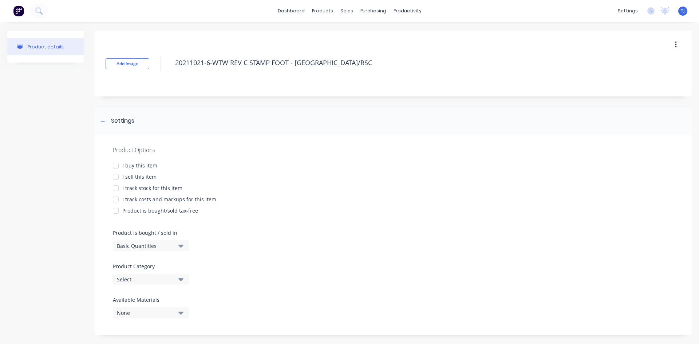
type textarea "x"
type textarea "20211021-6-WTW REV C STAMP FOOT - [GEOGRAPHIC_DATA]/RSC"
click at [115, 177] on div at bounding box center [115, 177] width 15 height 15
type textarea "x"
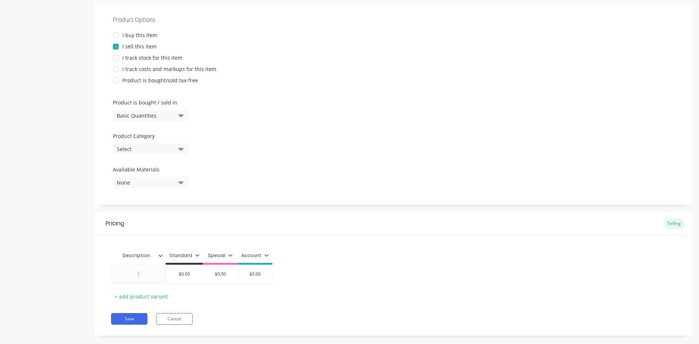
scroll to position [142, 0]
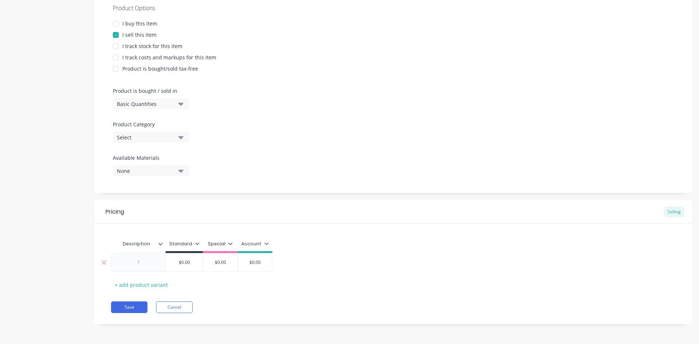
type textarea "20211021-6-WTW REV C STAMP FOOT - [GEOGRAPHIC_DATA]/RSC"
type textarea "x"
type textarea "20211021-6-WTW REV C STAMP FOOT - [GEOGRAPHIC_DATA]/RSC"
click at [133, 265] on div at bounding box center [138, 262] width 36 height 9
click at [127, 286] on div "+ add product variant" at bounding box center [141, 284] width 60 height 11
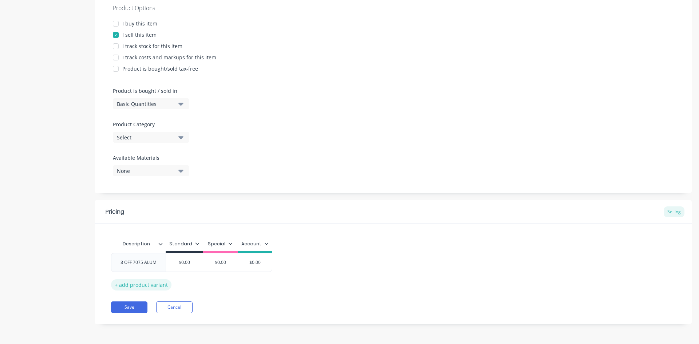
type textarea "x"
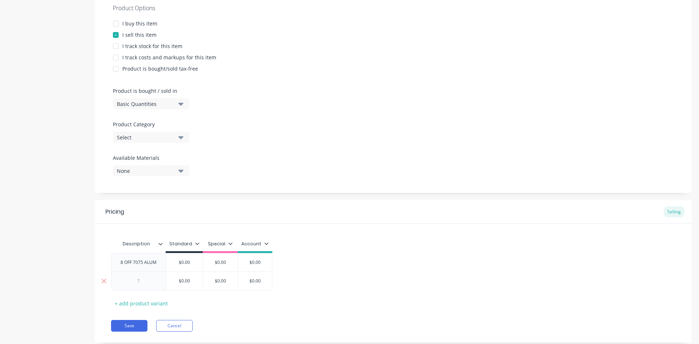
click at [139, 277] on div at bounding box center [138, 280] width 36 height 9
type textarea "x"
type input "$0.00"
click at [195, 264] on input "$0.00" at bounding box center [184, 262] width 37 height 7
type textarea "x"
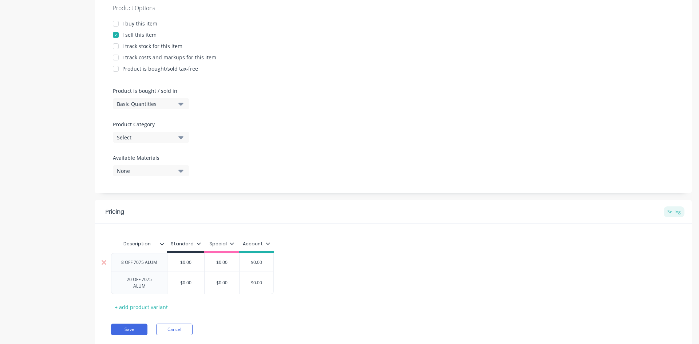
type input "$0.0"
type textarea "x"
type input "$0."
type textarea "x"
type input "$0"
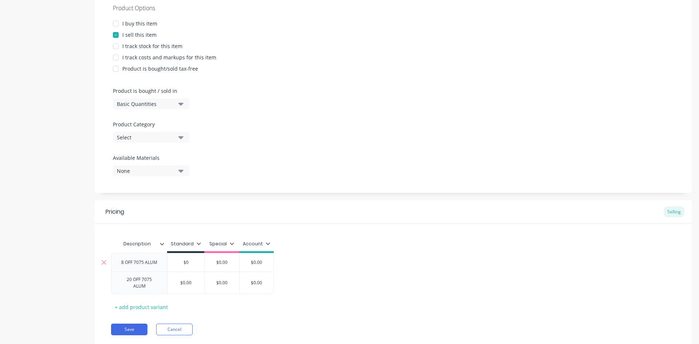
type textarea "x"
type input "$"
click at [124, 262] on div "8 OFF 7075 ALUM" at bounding box center [139, 262] width 48 height 9
click at [103, 287] on icon at bounding box center [103, 286] width 5 height 7
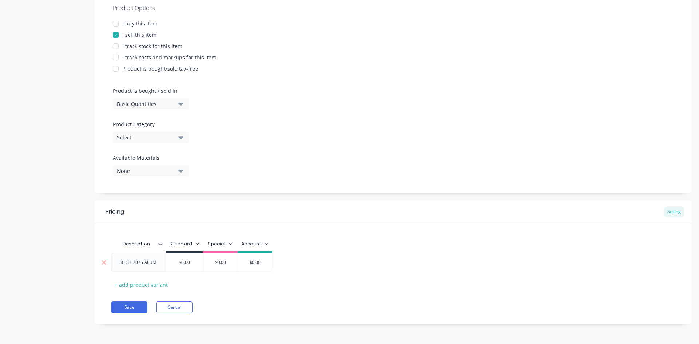
click at [124, 264] on div "8 OFF 7075 ALUM" at bounding box center [139, 262] width 48 height 9
type textarea "x"
type input "$0.00"
click at [191, 264] on input "$0.00" at bounding box center [184, 264] width 37 height 7
type textarea "x"
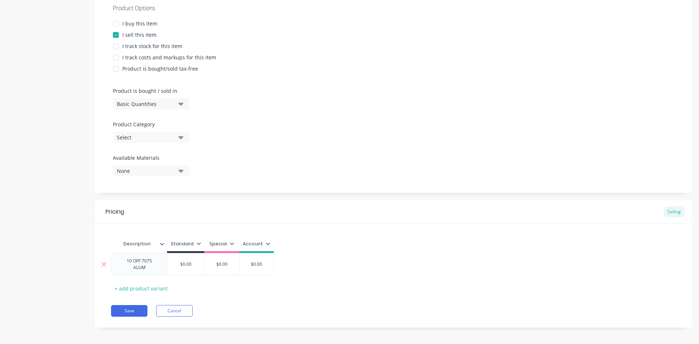
type input "$0.0"
type textarea "x"
type input "$0."
type textarea "x"
type input "$0"
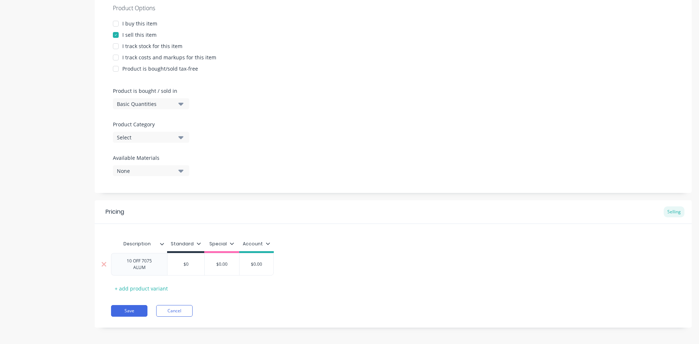
type textarea "x"
type input "$"
type textarea "x"
type input "$1"
type textarea "x"
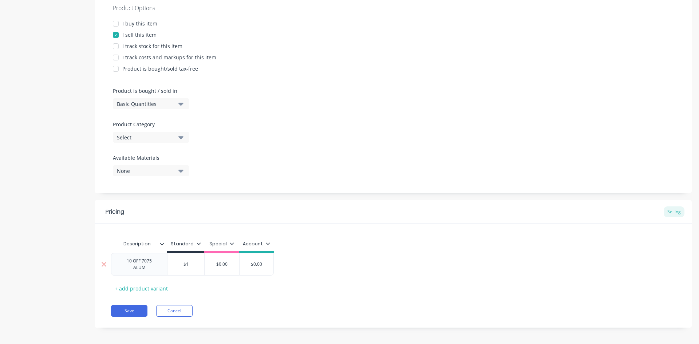
type input "$12"
type textarea "x"
type input "$124"
type textarea "x"
type input "$124."
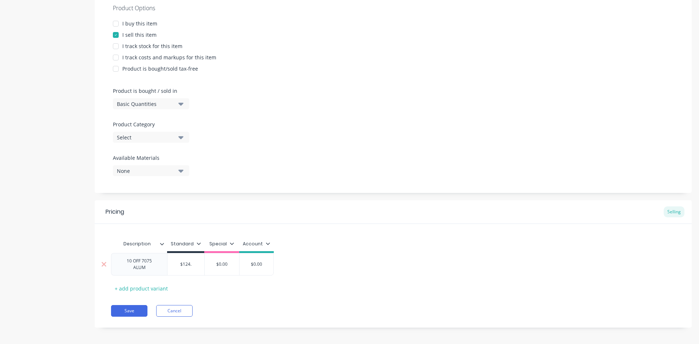
type textarea "x"
type input "$124.5"
type textarea "x"
type input "$124.51"
click at [136, 310] on button "Save" at bounding box center [129, 311] width 36 height 12
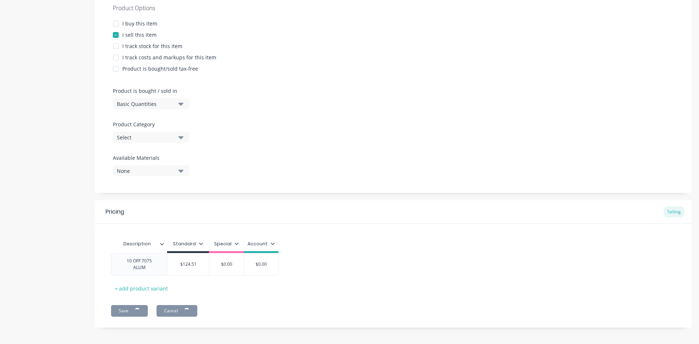
type textarea "x"
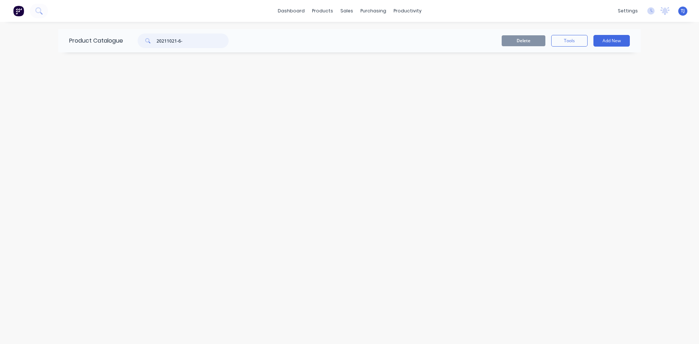
click at [184, 43] on input "20211021-6-" at bounding box center [192, 40] width 72 height 15
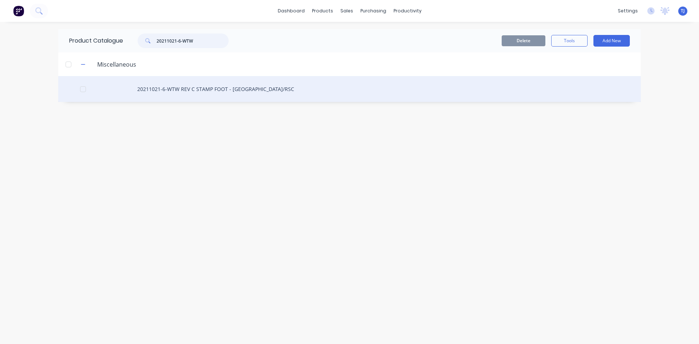
type input "20211021-6-WTW"
click at [213, 88] on div "20211021-6-WTW REV C STAMP FOOT - [GEOGRAPHIC_DATA]/RSC" at bounding box center [349, 89] width 582 height 26
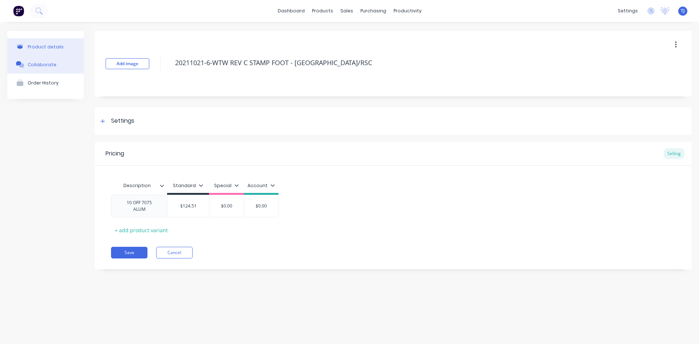
click at [45, 65] on div "Collaborate" at bounding box center [42, 64] width 29 height 5
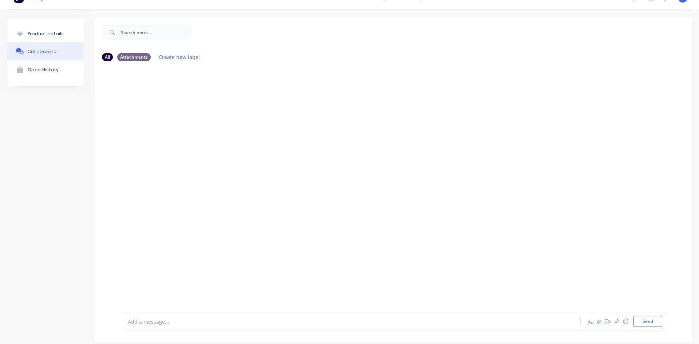
scroll to position [20, 0]
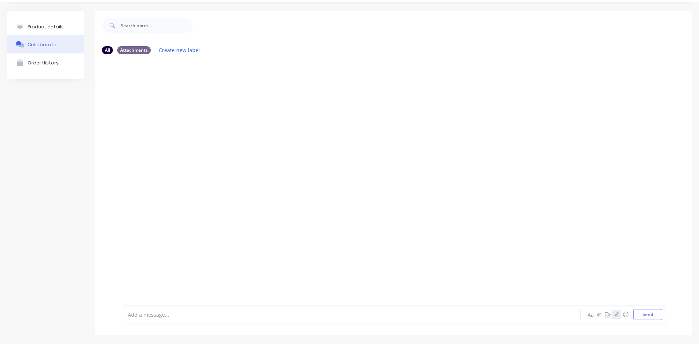
click at [614, 314] on icon "button" at bounding box center [616, 314] width 4 height 5
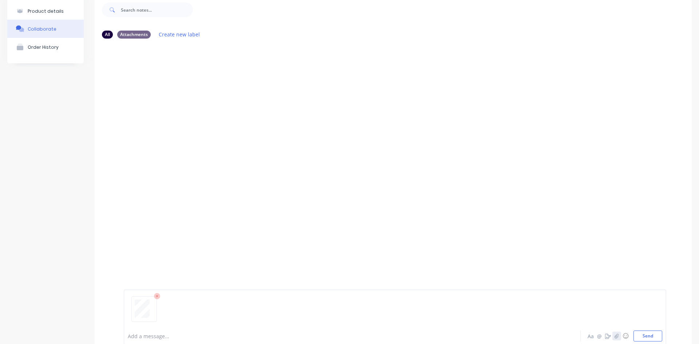
scroll to position [57, 0]
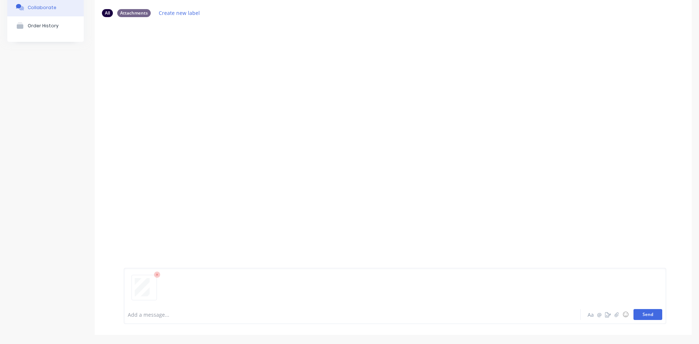
click at [645, 313] on button "Send" at bounding box center [647, 314] width 29 height 11
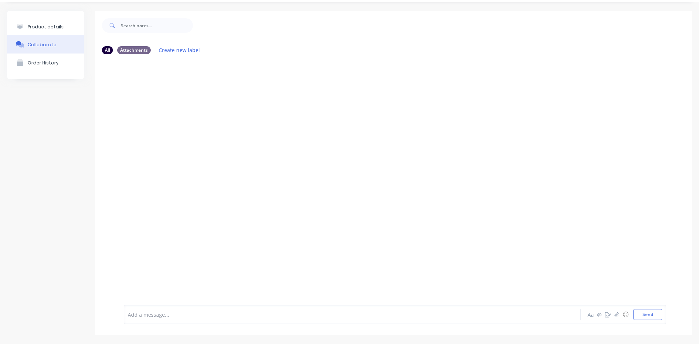
scroll to position [20, 0]
click at [56, 28] on div "Product details" at bounding box center [46, 26] width 36 height 5
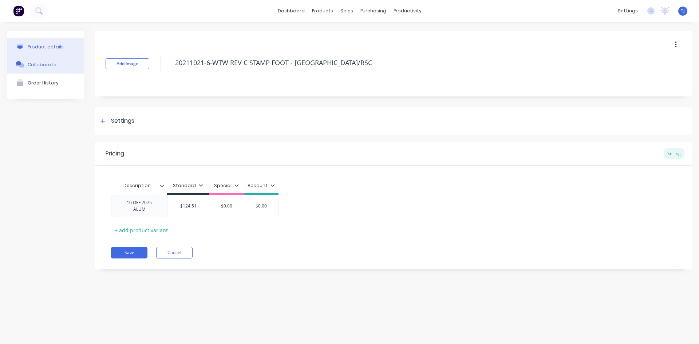
click at [47, 66] on div "Collaborate" at bounding box center [42, 64] width 29 height 5
type textarea "x"
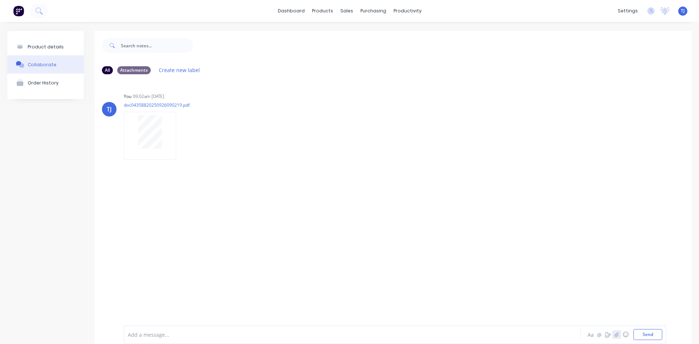
click at [614, 334] on icon "button" at bounding box center [616, 334] width 4 height 5
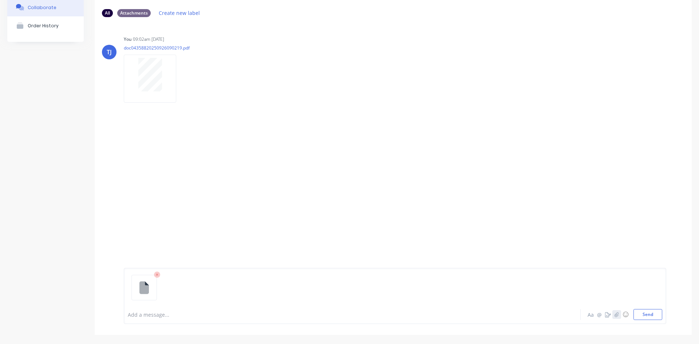
click at [612, 311] on button "button" at bounding box center [616, 314] width 9 height 9
click at [647, 314] on button "Send" at bounding box center [647, 314] width 29 height 11
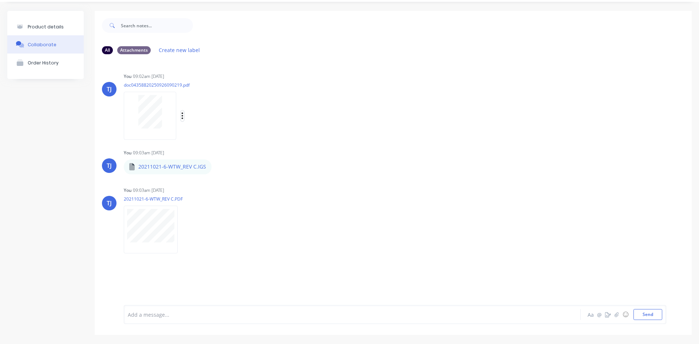
click at [182, 114] on icon "button" at bounding box center [182, 115] width 1 height 7
click at [219, 131] on button "Auto-attach to new orders" at bounding box center [230, 135] width 82 height 17
click at [300, 131] on label at bounding box center [300, 131] width 0 height 0
click at [289, 136] on input "checkbox" at bounding box center [286, 134] width 6 height 7
checkbox input "true"
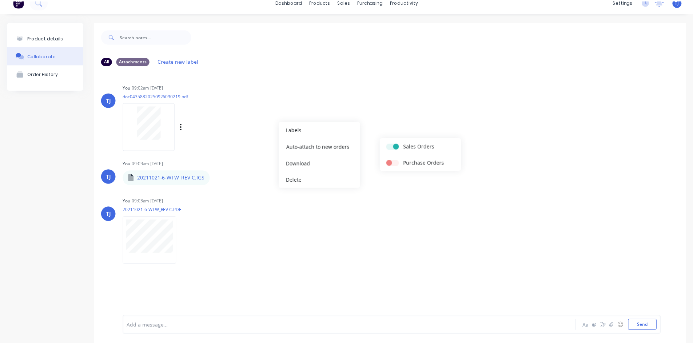
scroll to position [0, 0]
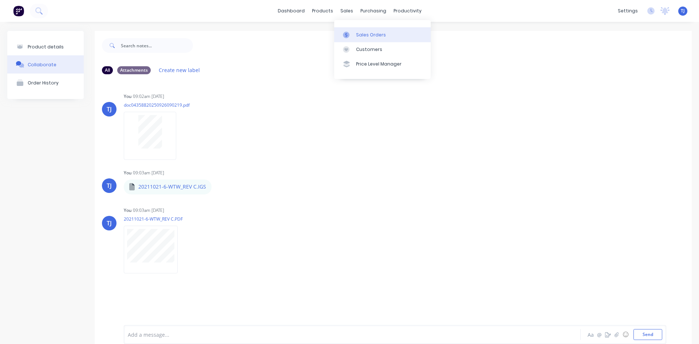
click at [358, 32] on div "Sales Orders" at bounding box center [371, 35] width 30 height 7
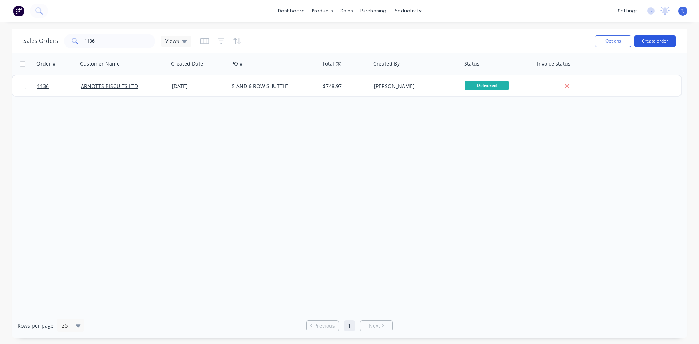
click at [667, 40] on button "Create order" at bounding box center [654, 41] width 41 height 12
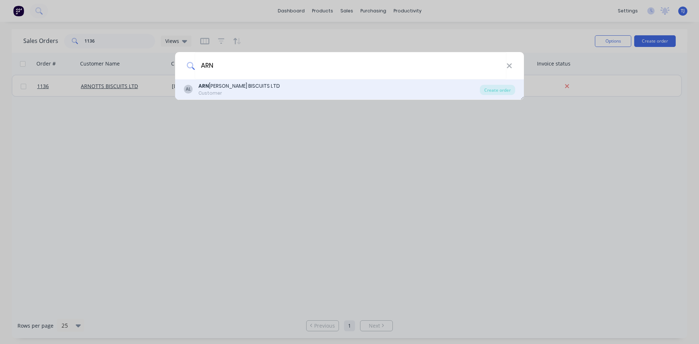
type input "ARN"
click at [242, 90] on div "Customer" at bounding box center [239, 93] width 82 height 7
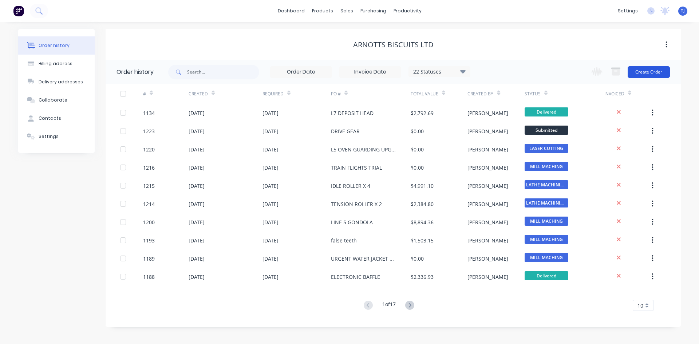
click at [638, 72] on button "Create Order" at bounding box center [648, 72] width 42 height 12
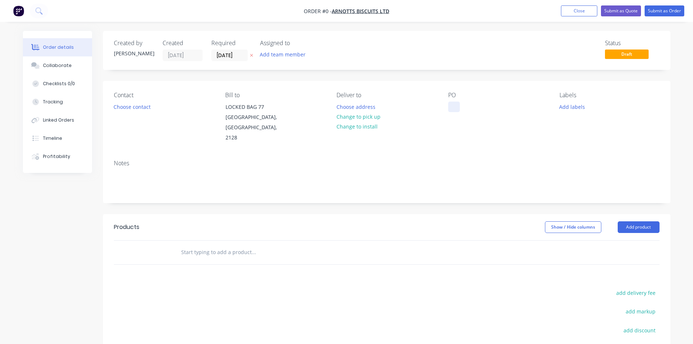
click at [455, 108] on div at bounding box center [454, 107] width 12 height 11
click at [244, 240] on div "Order details Collaborate Checklists 0/0 Tracking Linked Orders Timeline Profit…" at bounding box center [347, 240] width 662 height 419
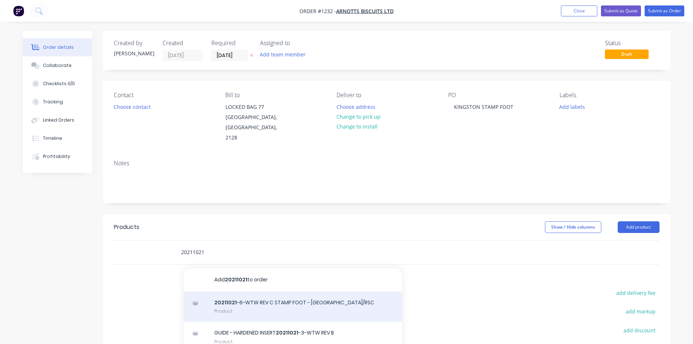
type input "20211021"
click at [309, 298] on div "20211021 -6-WTW REV C STAMP FOOT - [GEOGRAPHIC_DATA]/RSC Product" at bounding box center [293, 306] width 218 height 31
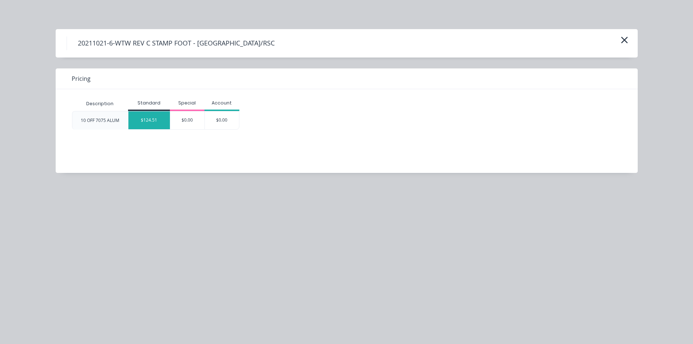
click at [140, 118] on div "$124.51" at bounding box center [148, 120] width 41 height 18
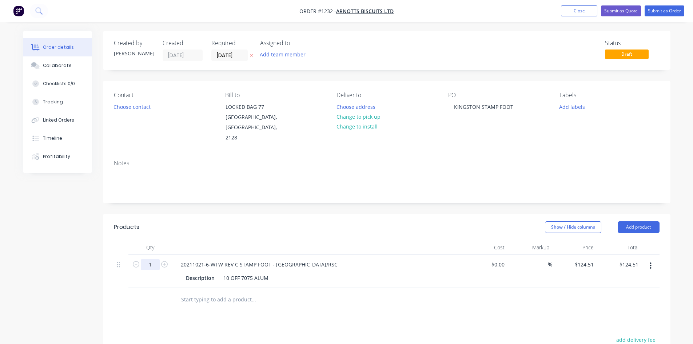
click at [155, 259] on input "1" at bounding box center [150, 264] width 19 height 11
type input "10"
type input "$1,245.10"
click at [668, 12] on button "Submit as Order" at bounding box center [665, 10] width 40 height 11
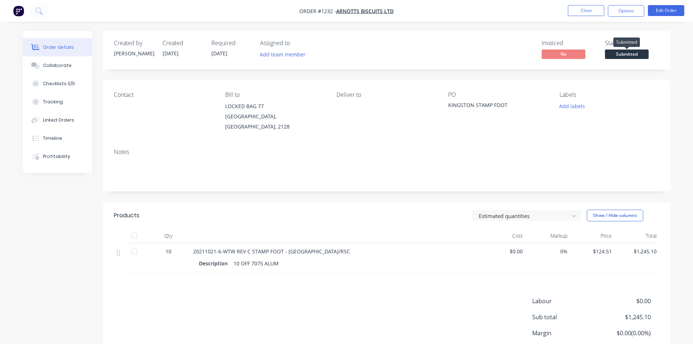
click at [640, 53] on span "Submitted" at bounding box center [627, 53] width 44 height 9
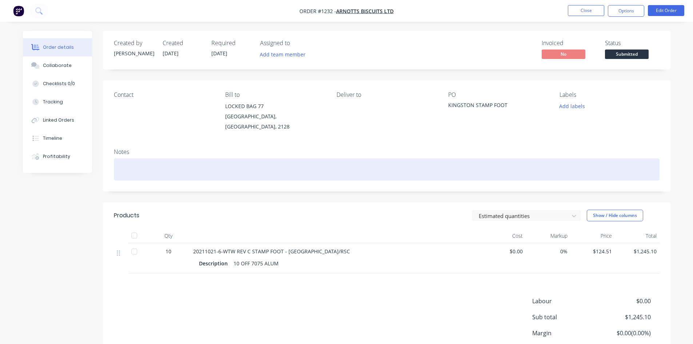
click at [140, 161] on div at bounding box center [387, 169] width 546 height 22
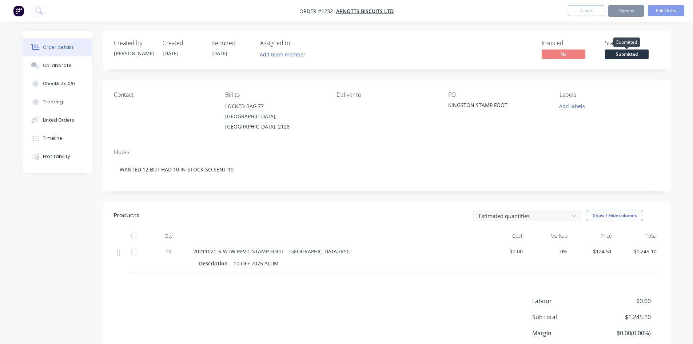
click at [633, 55] on span "Submitted" at bounding box center [627, 53] width 44 height 9
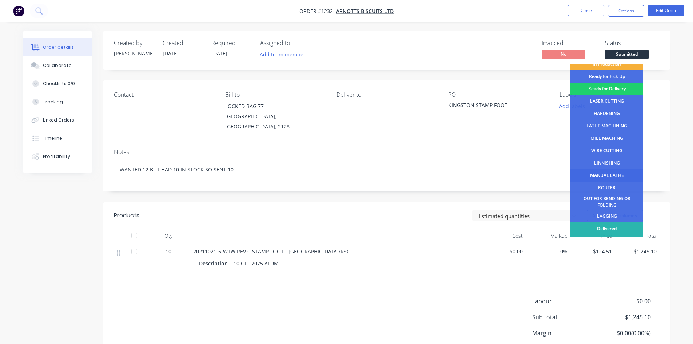
scroll to position [29, 0]
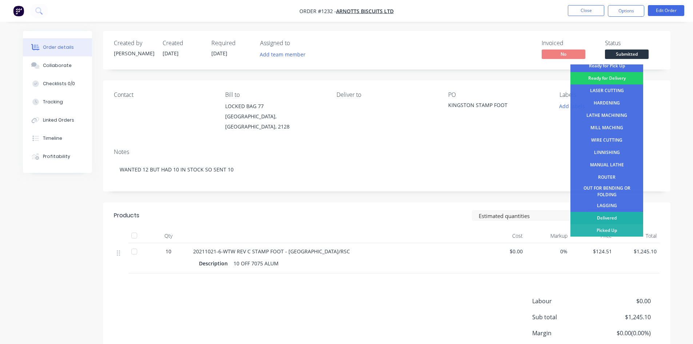
click at [614, 217] on div "Delivered" at bounding box center [607, 218] width 73 height 12
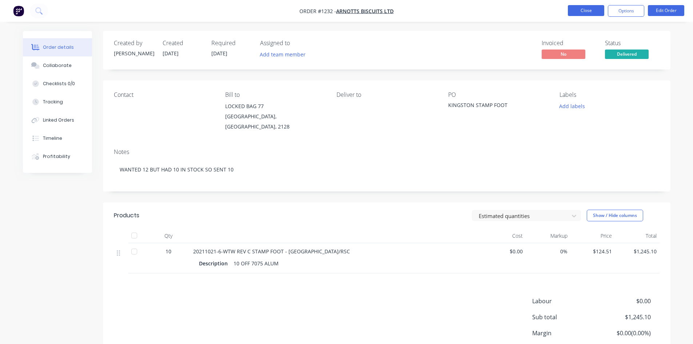
click at [591, 12] on button "Close" at bounding box center [586, 10] width 36 height 11
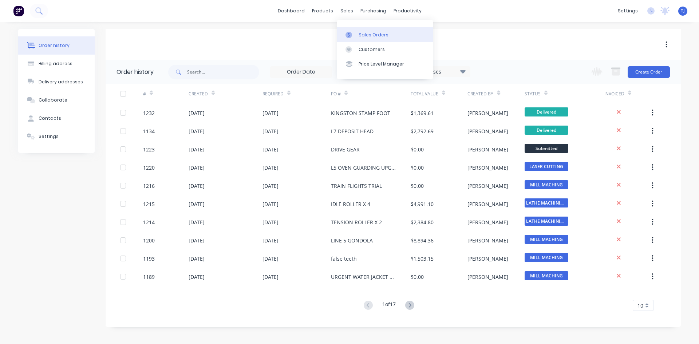
click at [366, 35] on div "Sales Orders" at bounding box center [373, 35] width 30 height 7
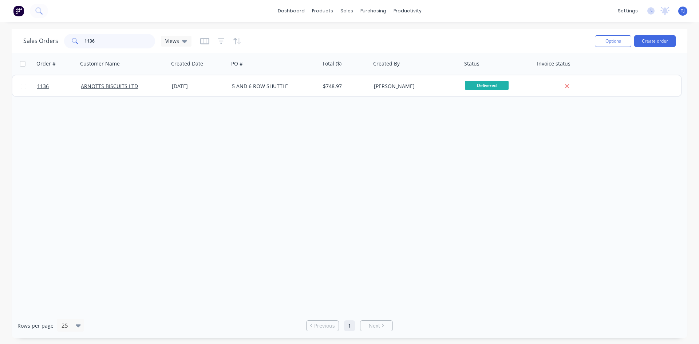
click at [109, 45] on input "1136" at bounding box center [119, 41] width 71 height 15
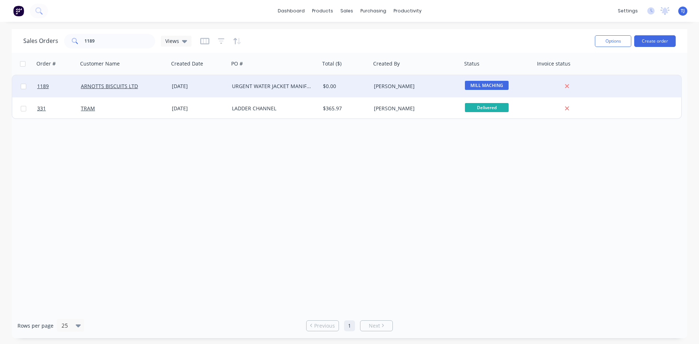
click at [254, 90] on div "URGENT WATER JACKET MANIFOLD" at bounding box center [274, 86] width 91 height 22
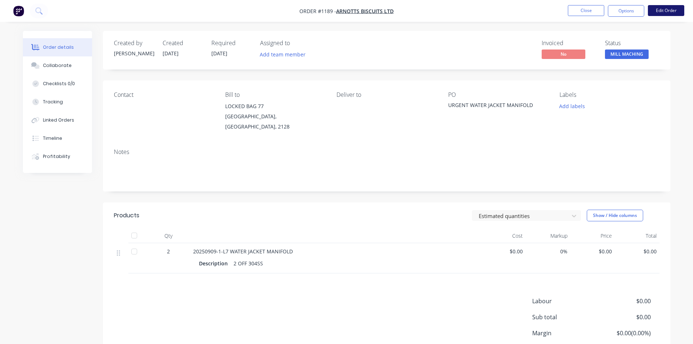
click at [670, 12] on button "Edit Order" at bounding box center [666, 10] width 36 height 11
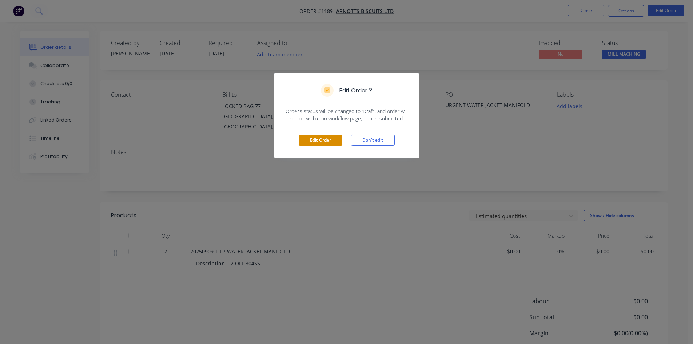
click at [318, 140] on button "Edit Order" at bounding box center [321, 140] width 44 height 11
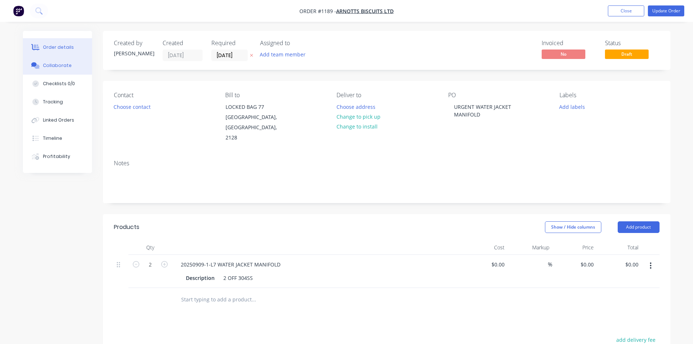
click at [58, 67] on div "Collaborate" at bounding box center [57, 65] width 29 height 7
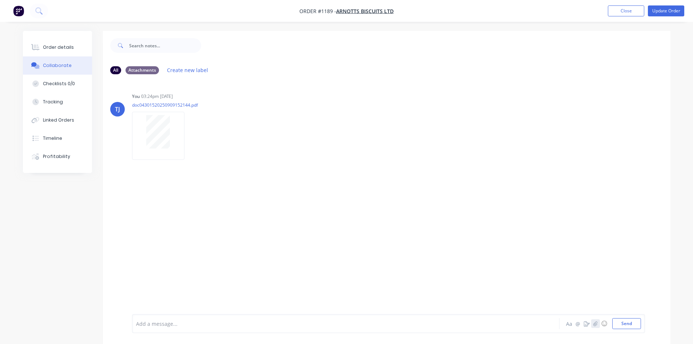
click at [597, 325] on icon "button" at bounding box center [595, 323] width 4 height 5
click at [593, 325] on button "button" at bounding box center [595, 323] width 9 height 9
click at [632, 322] on button "Send" at bounding box center [626, 323] width 29 height 11
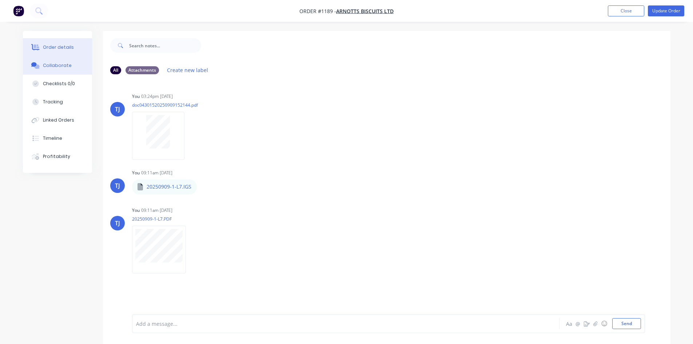
click at [67, 46] on div "Order details" at bounding box center [58, 47] width 31 height 7
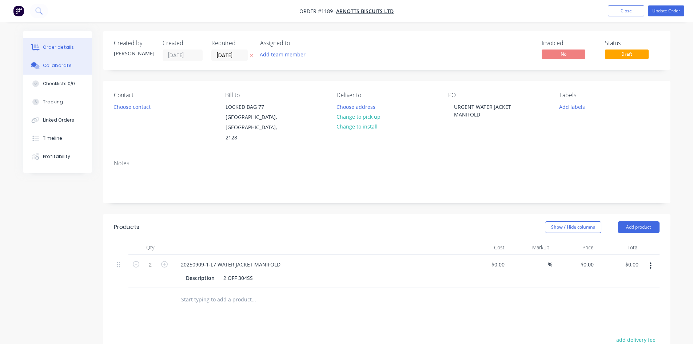
click at [71, 64] on button "Collaborate" at bounding box center [57, 65] width 69 height 18
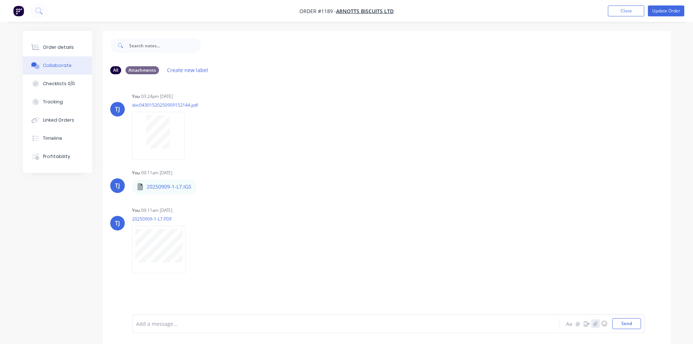
click at [599, 326] on button "button" at bounding box center [595, 323] width 9 height 9
click at [632, 327] on button "Send" at bounding box center [626, 323] width 29 height 11
click at [65, 48] on div "Order details" at bounding box center [58, 47] width 31 height 7
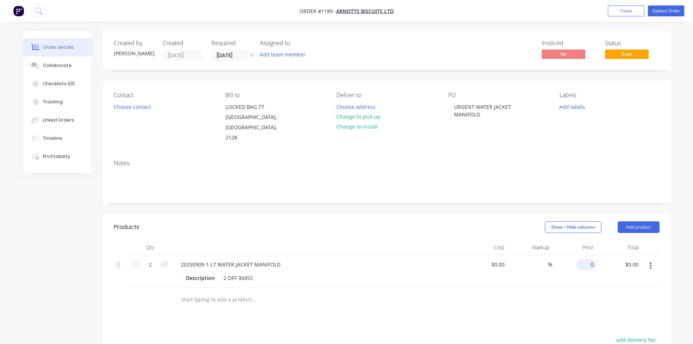
click at [592, 259] on input "0" at bounding box center [588, 264] width 17 height 11
click at [671, 12] on button "Update Order" at bounding box center [666, 10] width 36 height 11
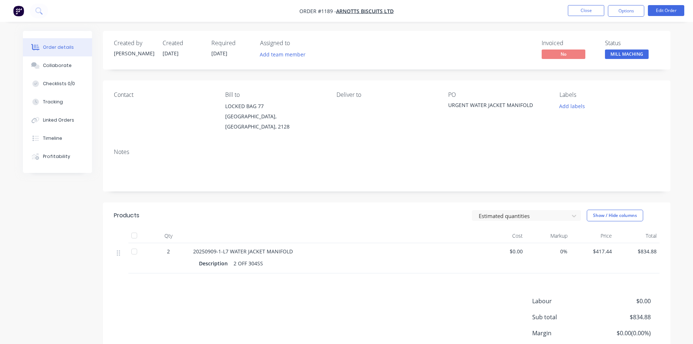
click at [643, 54] on span "MILL MACHING" at bounding box center [627, 53] width 44 height 9
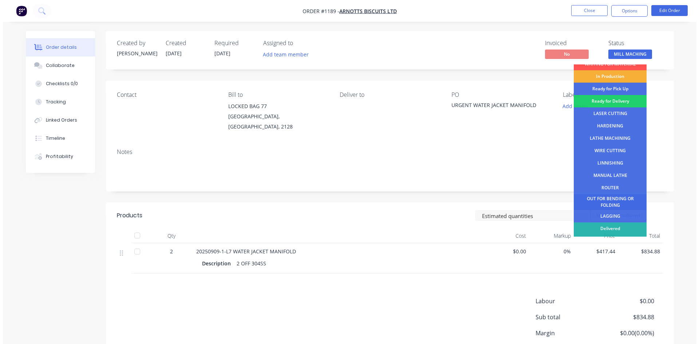
scroll to position [29, 0]
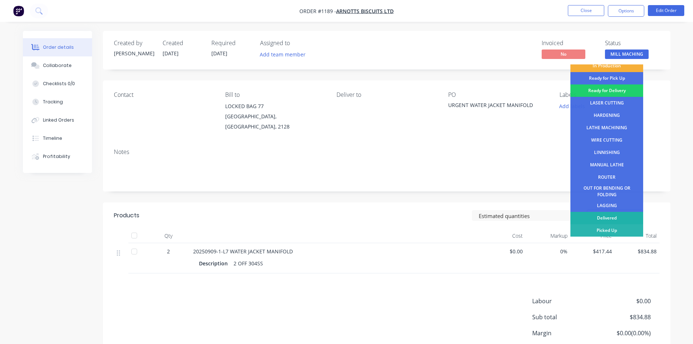
click at [602, 219] on div "Delivered" at bounding box center [607, 218] width 73 height 12
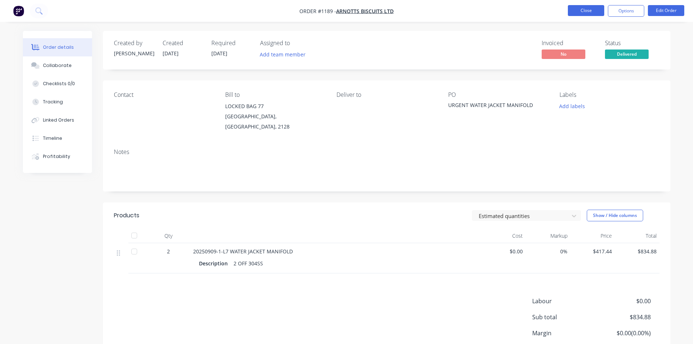
click at [587, 9] on button "Close" at bounding box center [586, 10] width 36 height 11
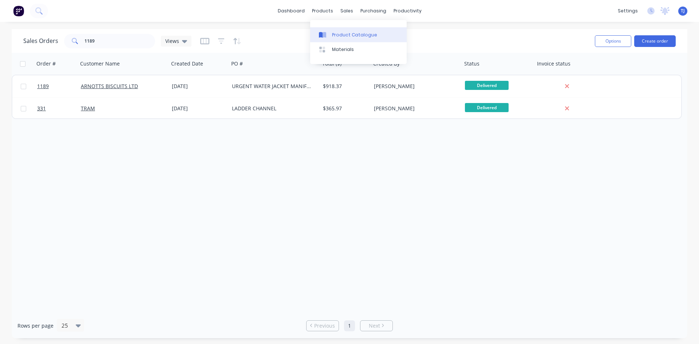
click at [340, 39] on link "Product Catalogue" at bounding box center [358, 34] width 96 height 15
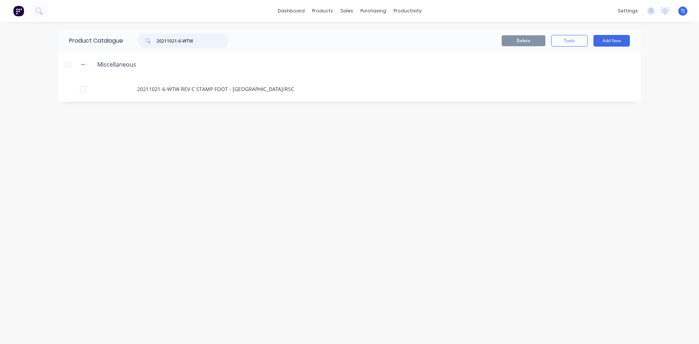
click at [176, 41] on input "20211021-6-WTW" at bounding box center [192, 40] width 72 height 15
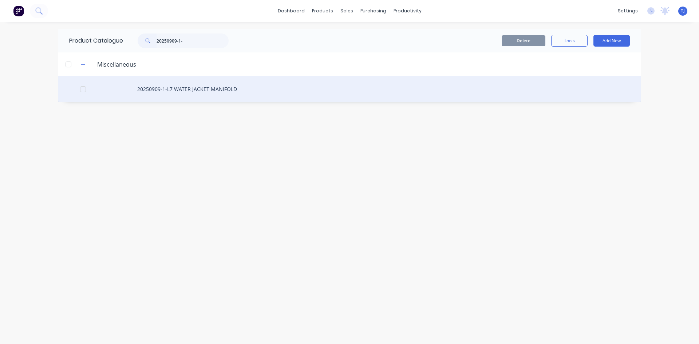
click at [211, 87] on div "20250909-1-L7 WATER JACKET MANIFOLD" at bounding box center [349, 89] width 582 height 26
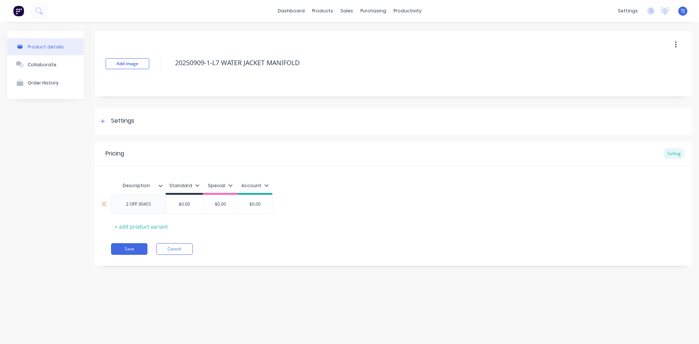
click at [184, 204] on input "$0.00" at bounding box center [184, 204] width 37 height 7
click at [53, 65] on button "Collaborate" at bounding box center [45, 64] width 76 height 18
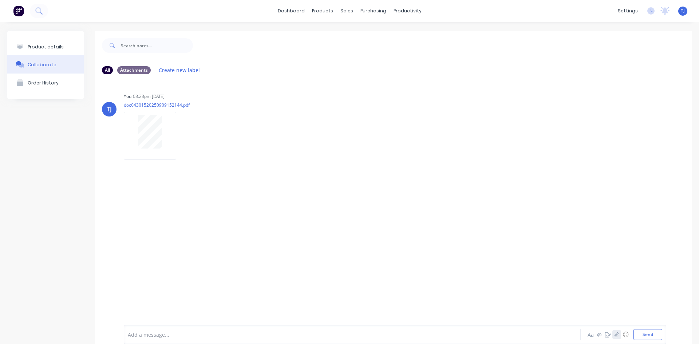
click at [614, 334] on icon "button" at bounding box center [616, 334] width 4 height 5
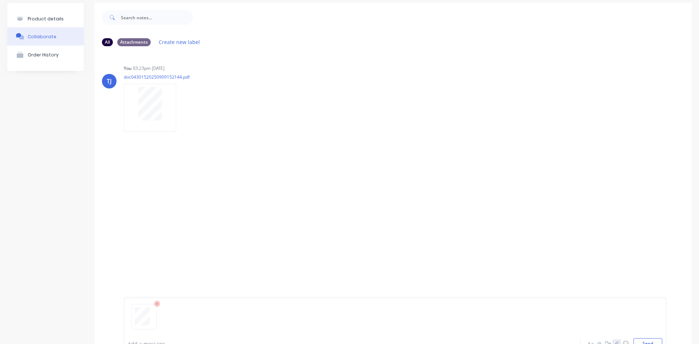
scroll to position [57, 0]
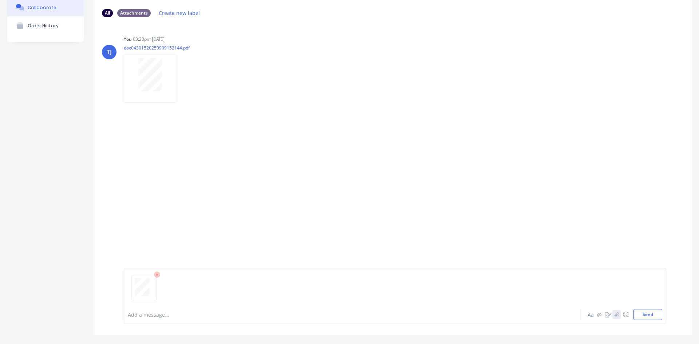
click at [614, 317] on icon "button" at bounding box center [616, 314] width 4 height 5
click at [612, 315] on button "button" at bounding box center [616, 314] width 9 height 9
click at [644, 317] on button "Send" at bounding box center [647, 314] width 29 height 11
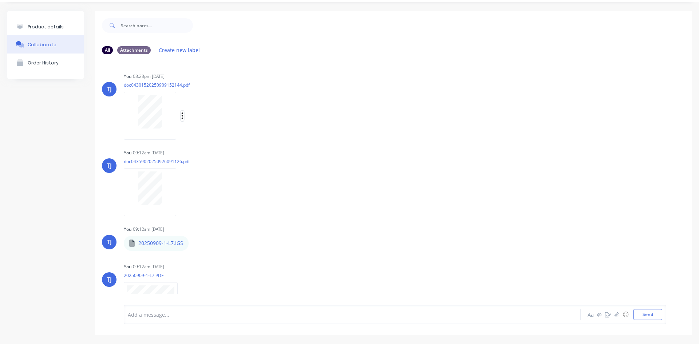
click at [183, 113] on icon "button" at bounding box center [182, 115] width 1 height 7
click at [239, 134] on button "Auto-attach to new orders" at bounding box center [230, 135] width 82 height 17
click at [184, 188] on div "Labels Auto-attach to new orders Sales Orders Purchase Orders Download Delete" at bounding box center [220, 192] width 82 height 11
click at [183, 193] on icon "button" at bounding box center [182, 192] width 2 height 8
click at [234, 212] on button "Auto-attach to new orders" at bounding box center [230, 211] width 82 height 17
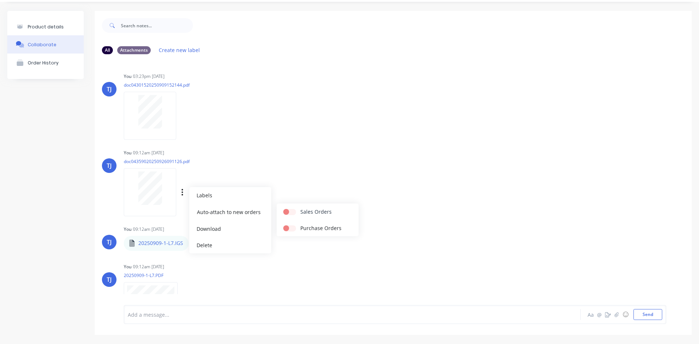
click at [300, 208] on label at bounding box center [300, 208] width 0 height 0
click at [289, 212] on input "checkbox" at bounding box center [286, 211] width 6 height 7
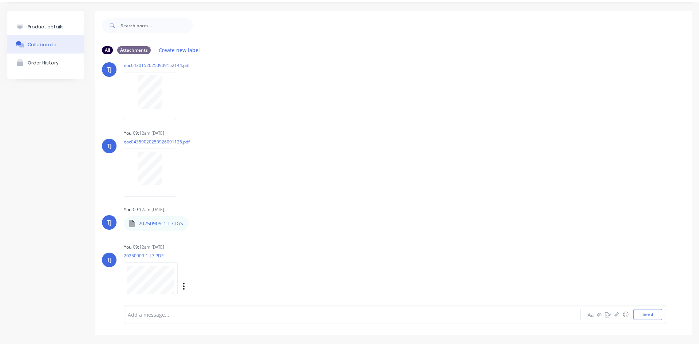
scroll to position [39, 0]
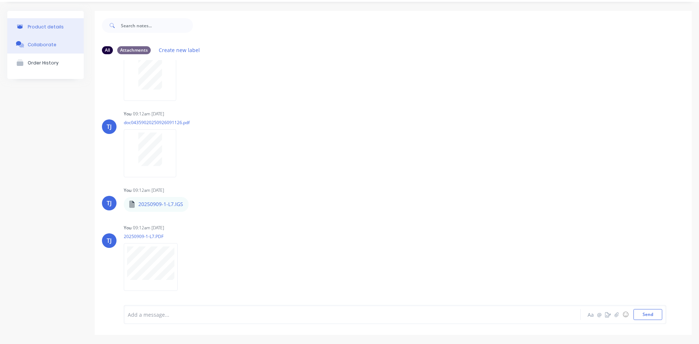
click at [40, 27] on div "Product details" at bounding box center [46, 26] width 36 height 5
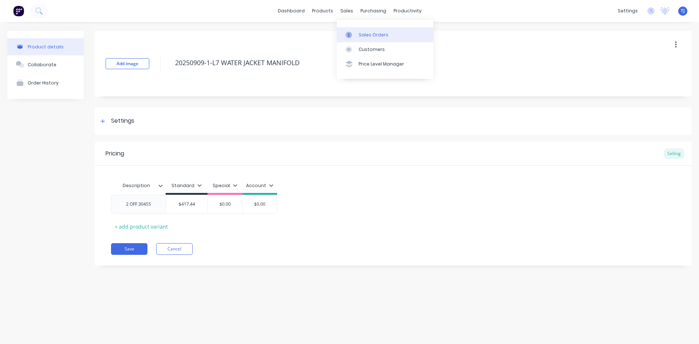
click at [368, 32] on div "Sales Orders" at bounding box center [373, 35] width 30 height 7
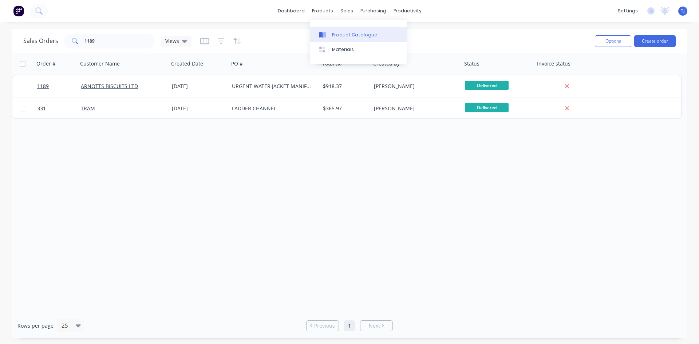
click at [331, 32] on link "Product Catalogue" at bounding box center [358, 34] width 96 height 15
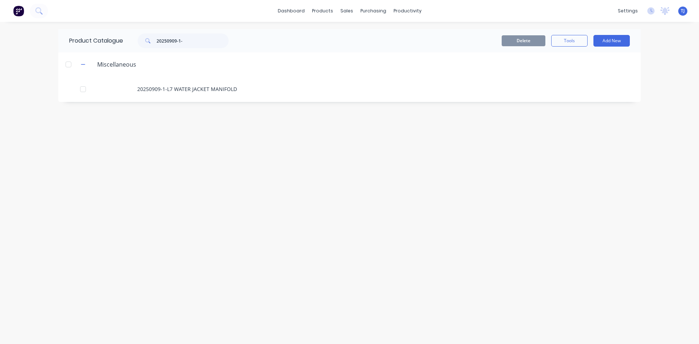
drag, startPoint x: 156, startPoint y: 44, endPoint x: 163, endPoint y: 41, distance: 7.0
click at [158, 44] on div "20250909-1-" at bounding box center [183, 40] width 91 height 15
click at [165, 40] on input "20250909-1-" at bounding box center [192, 40] width 72 height 15
click at [622, 40] on button "Add New" at bounding box center [611, 41] width 36 height 12
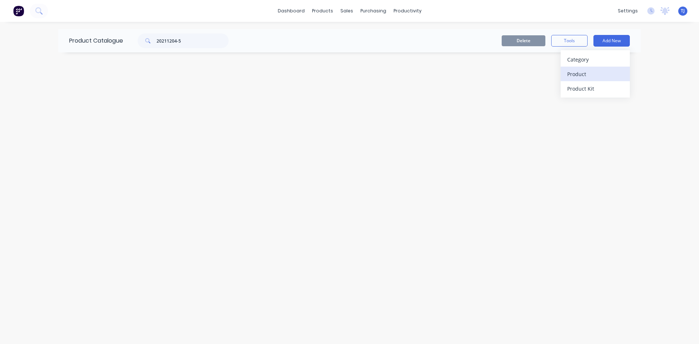
click at [582, 74] on div "Product" at bounding box center [595, 74] width 56 height 11
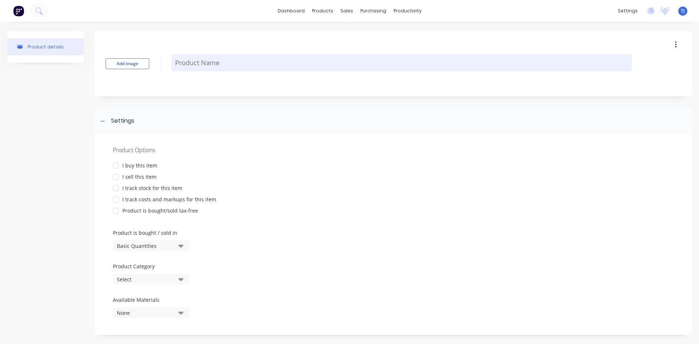
click at [259, 66] on textarea at bounding box center [401, 62] width 460 height 17
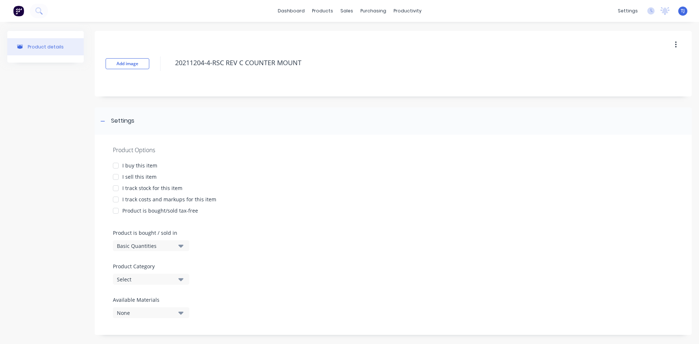
click at [114, 178] on div at bounding box center [115, 177] width 15 height 15
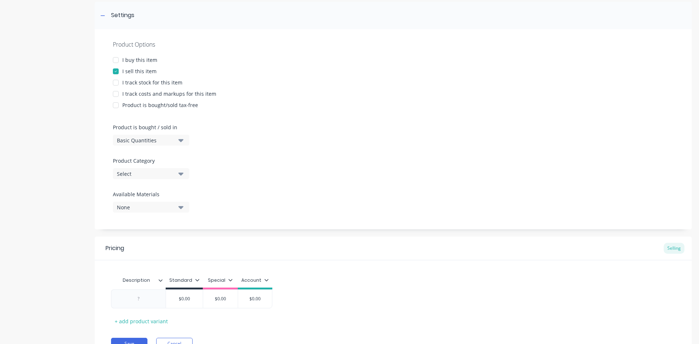
scroll to position [109, 0]
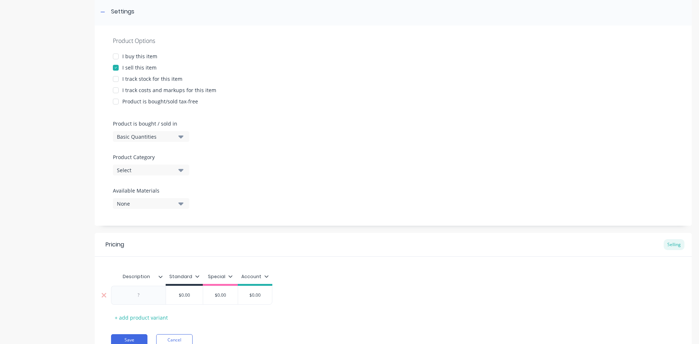
click at [151, 298] on div at bounding box center [138, 294] width 36 height 9
click at [188, 297] on input "$0.00" at bounding box center [184, 295] width 37 height 7
click at [149, 319] on div "+ add product variant" at bounding box center [141, 317] width 60 height 11
click at [148, 324] on div "Description Standard Special Account 8 OFF $259.51 $259.51 $0.00 $0.00 $0.00 $0…" at bounding box center [393, 305] width 564 height 72
click at [146, 316] on div at bounding box center [138, 313] width 36 height 9
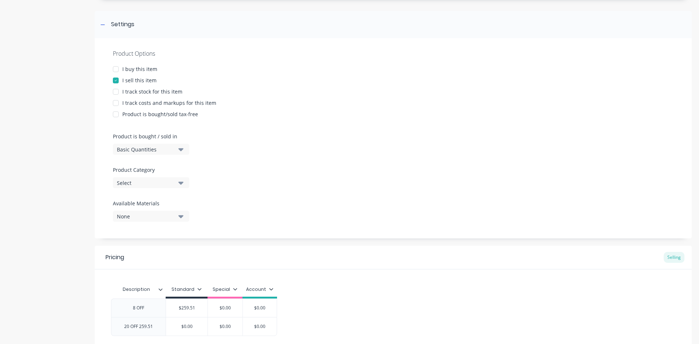
scroll to position [146, 0]
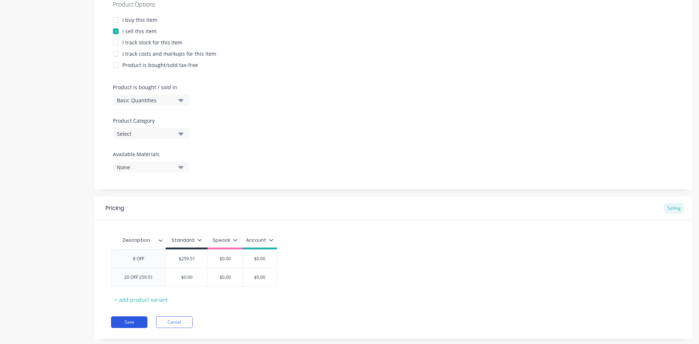
click at [138, 323] on button "Save" at bounding box center [129, 322] width 36 height 12
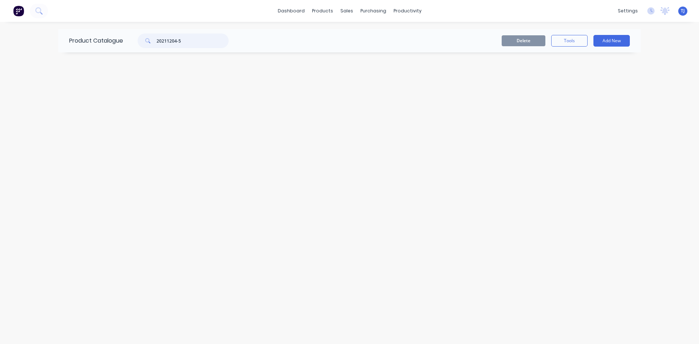
click at [182, 42] on input "20211204-5" at bounding box center [192, 40] width 72 height 15
click at [620, 42] on button "Add New" at bounding box center [611, 41] width 36 height 12
click at [588, 74] on div "Product" at bounding box center [595, 74] width 56 height 11
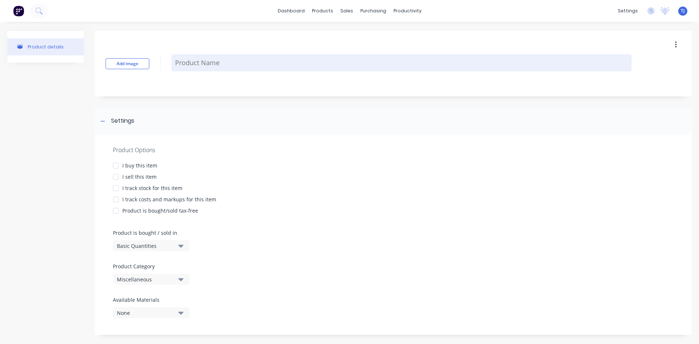
click at [218, 64] on textarea at bounding box center [401, 62] width 460 height 17
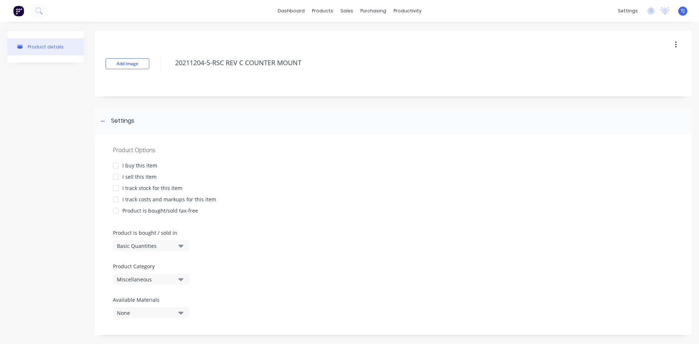
click at [118, 178] on div at bounding box center [115, 177] width 15 height 15
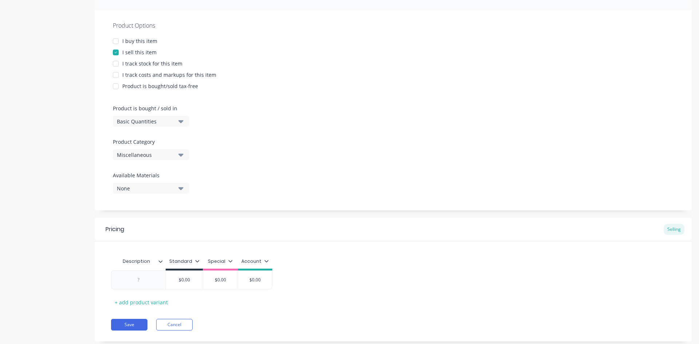
scroll to position [142, 0]
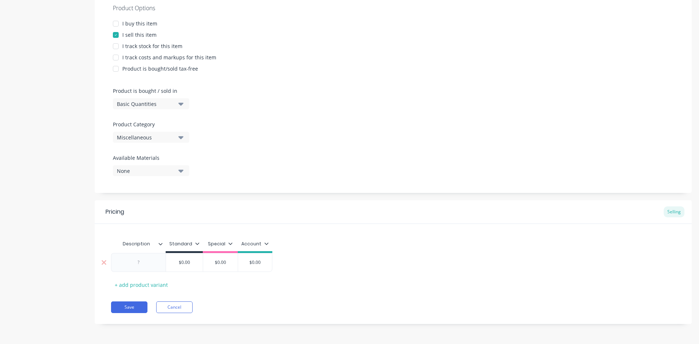
click at [146, 260] on div at bounding box center [138, 262] width 36 height 9
click at [220, 265] on input "$0.00" at bounding box center [220, 262] width 36 height 7
click at [186, 260] on input "$0.00" at bounding box center [184, 262] width 37 height 7
click at [188, 261] on input "$0.00" at bounding box center [184, 262] width 37 height 7
click at [163, 285] on div "+ add product variant" at bounding box center [141, 284] width 60 height 11
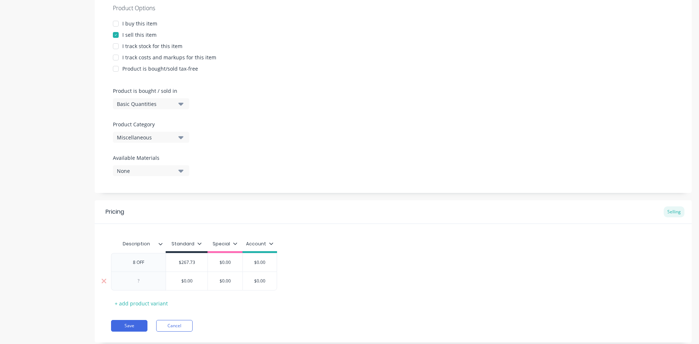
click at [135, 280] on div at bounding box center [138, 280] width 36 height 9
click at [186, 282] on input "$0.00" at bounding box center [186, 281] width 41 height 7
click at [131, 327] on button "Save" at bounding box center [129, 326] width 36 height 12
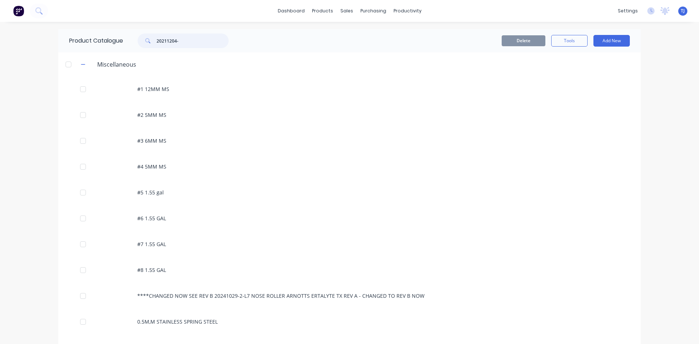
click at [190, 44] on input "20211204-" at bounding box center [192, 40] width 72 height 15
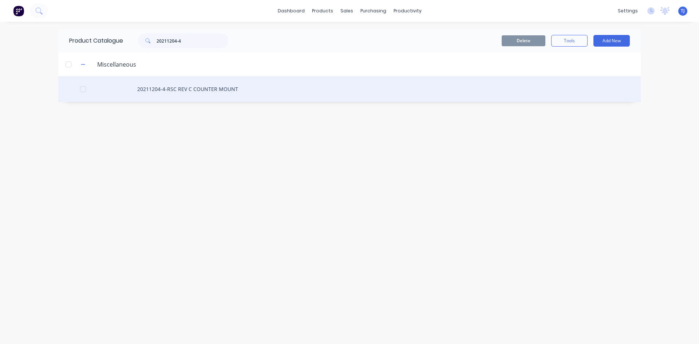
click at [205, 87] on div "20211204-4-RSC REV C COUNTER MOUNT" at bounding box center [349, 89] width 582 height 26
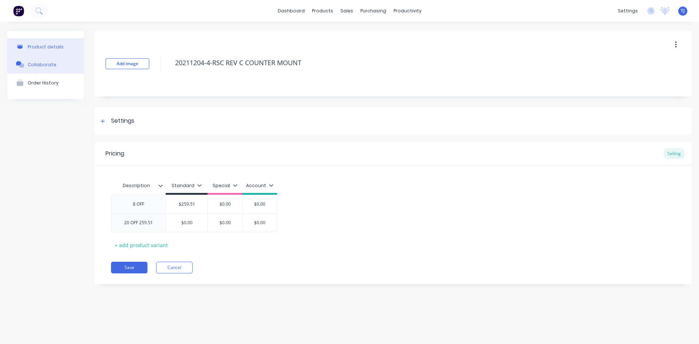
click at [44, 65] on div "Collaborate" at bounding box center [42, 64] width 29 height 5
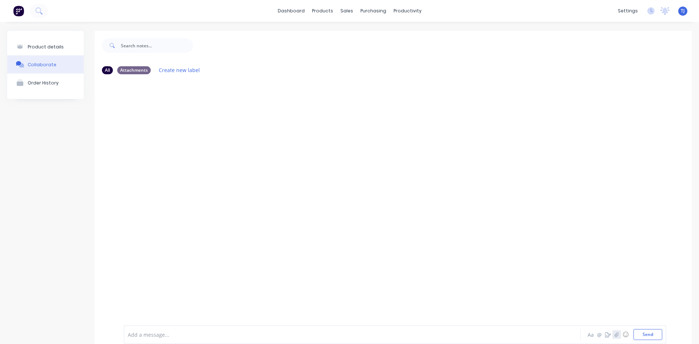
click at [614, 334] on icon "button" at bounding box center [616, 334] width 4 height 5
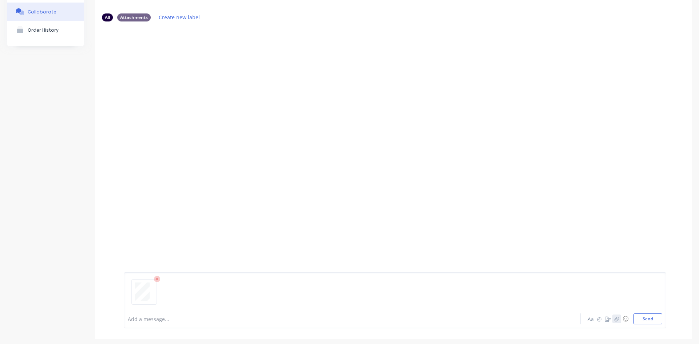
scroll to position [57, 0]
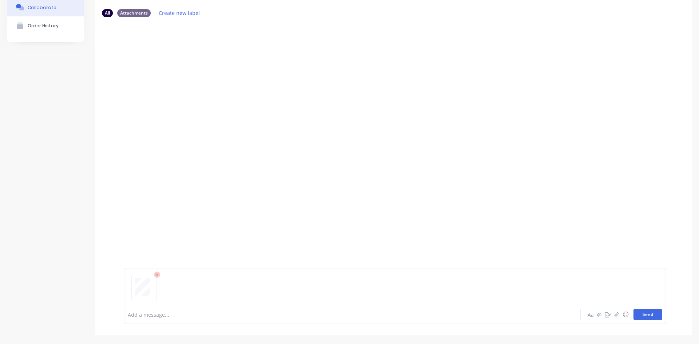
click at [640, 314] on button "Send" at bounding box center [647, 314] width 29 height 11
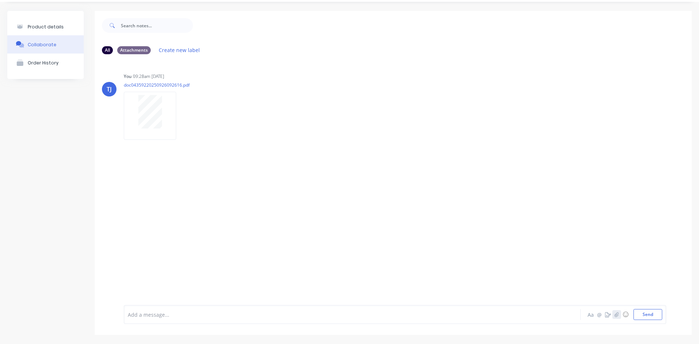
click at [614, 317] on icon "button" at bounding box center [616, 314] width 4 height 5
click at [47, 25] on div "Product details" at bounding box center [46, 26] width 36 height 5
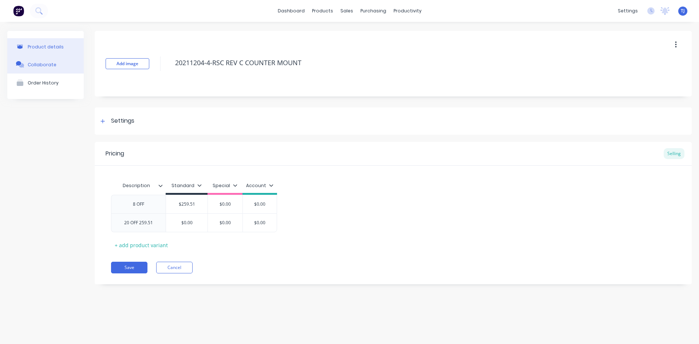
click at [45, 64] on div "Collaborate" at bounding box center [42, 64] width 29 height 5
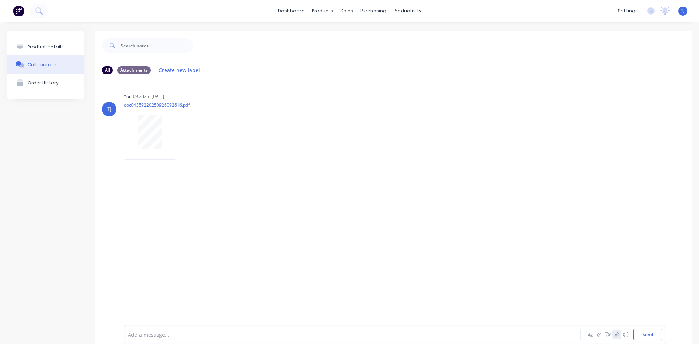
click at [614, 336] on icon "button" at bounding box center [616, 334] width 4 height 5
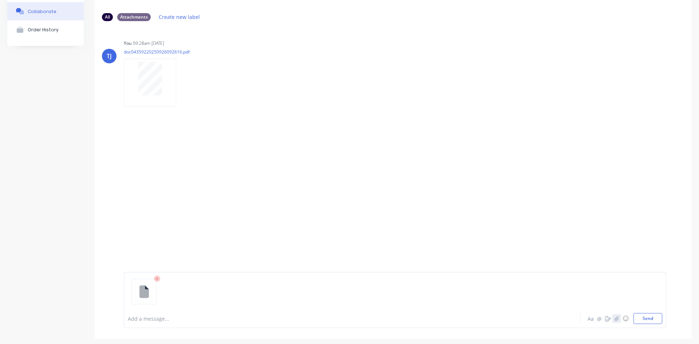
scroll to position [57, 0]
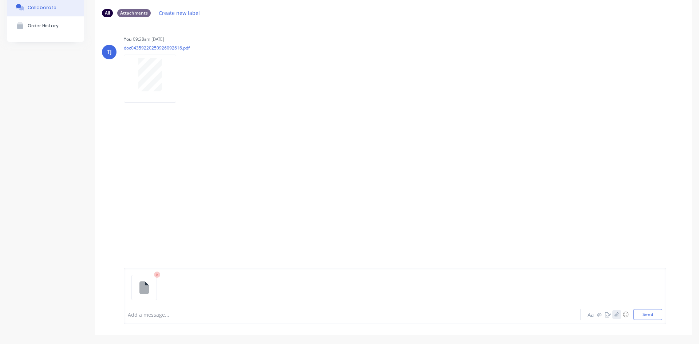
click at [614, 316] on icon "button" at bounding box center [616, 314] width 4 height 5
click at [639, 315] on button "Send" at bounding box center [647, 314] width 29 height 11
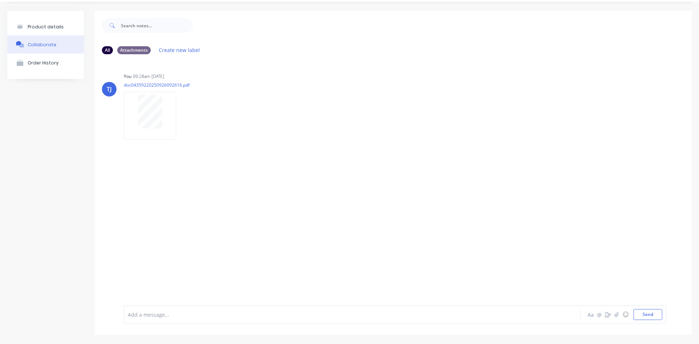
scroll to position [20, 0]
click at [182, 120] on button "button" at bounding box center [182, 116] width 3 height 11
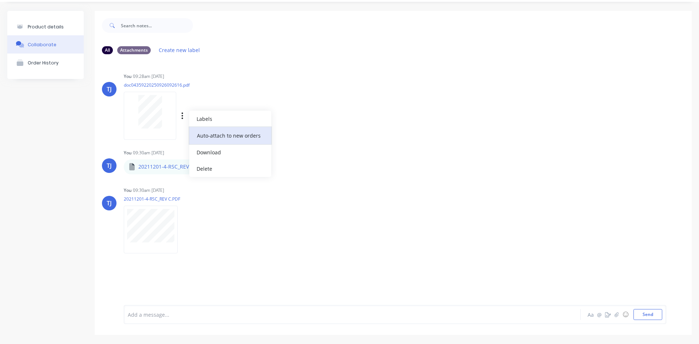
click at [237, 138] on button "Auto-attach to new orders" at bounding box center [230, 135] width 82 height 17
click at [300, 131] on label at bounding box center [300, 131] width 0 height 0
click at [289, 135] on input "checkbox" at bounding box center [286, 134] width 6 height 7
click at [183, 228] on icon "button" at bounding box center [184, 229] width 2 height 8
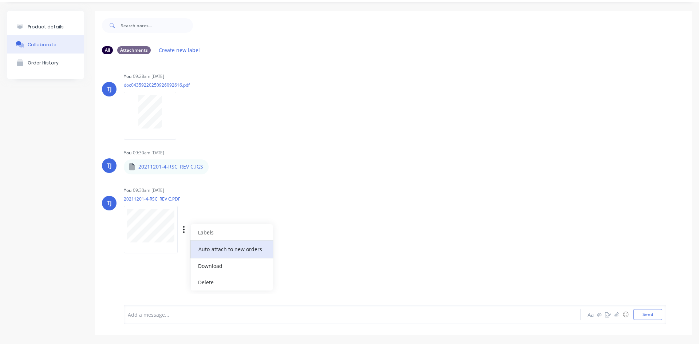
click at [225, 250] on button "Auto-attach to new orders" at bounding box center [232, 249] width 82 height 17
click at [302, 245] on label at bounding box center [302, 245] width 0 height 0
click at [290, 248] on input "checkbox" at bounding box center [288, 248] width 6 height 7
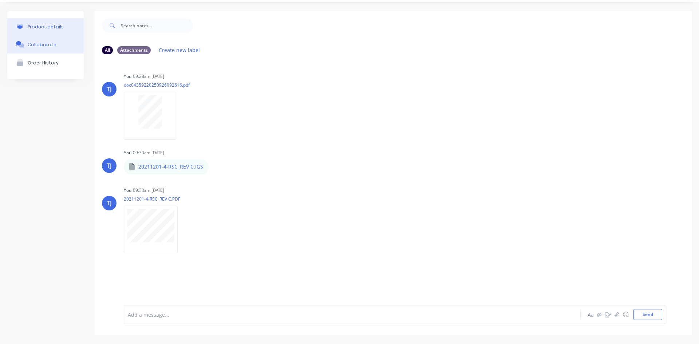
click at [52, 27] on div "Product details" at bounding box center [46, 26] width 36 height 5
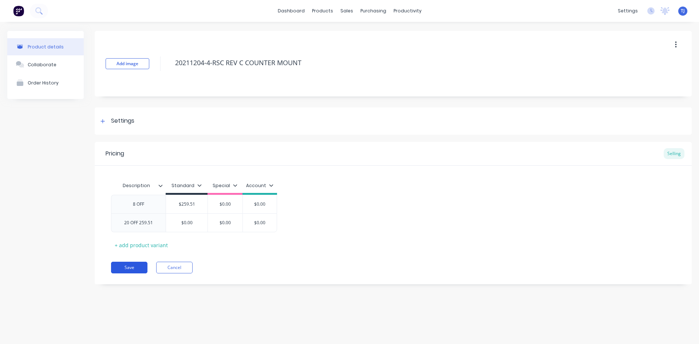
click at [135, 264] on button "Save" at bounding box center [129, 268] width 36 height 12
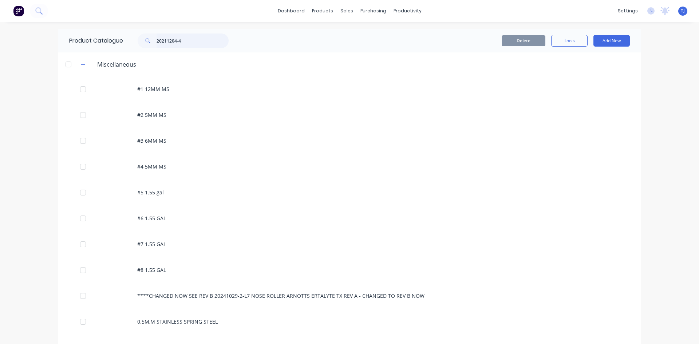
click at [179, 37] on input "20211204-4" at bounding box center [192, 40] width 72 height 15
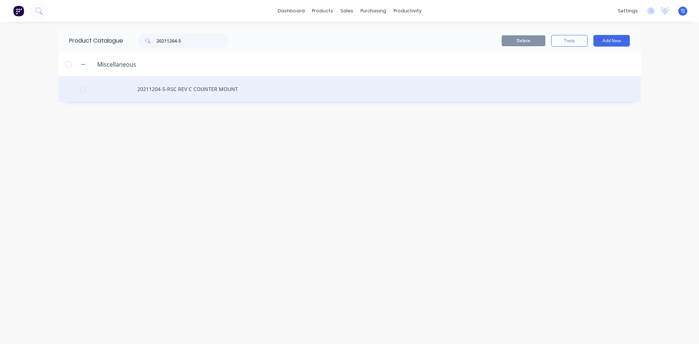
click at [186, 93] on div "20211204-5-RSC REV C COUNTER MOUNT" at bounding box center [349, 89] width 582 height 26
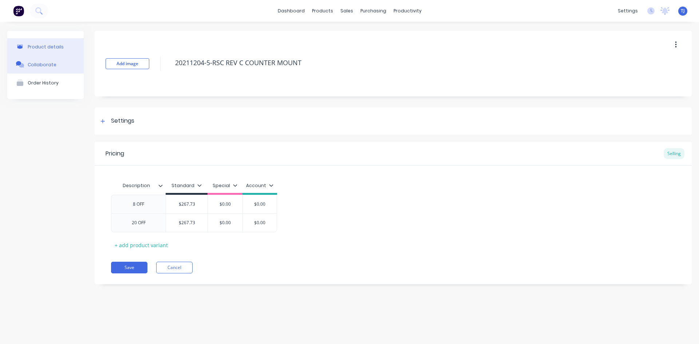
click at [44, 68] on button "Collaborate" at bounding box center [45, 64] width 76 height 18
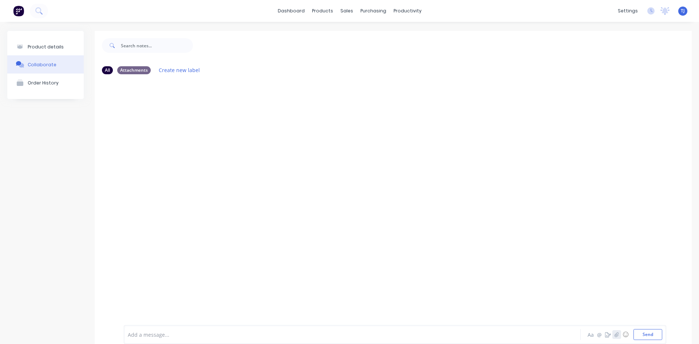
click at [614, 335] on icon "button" at bounding box center [616, 334] width 4 height 5
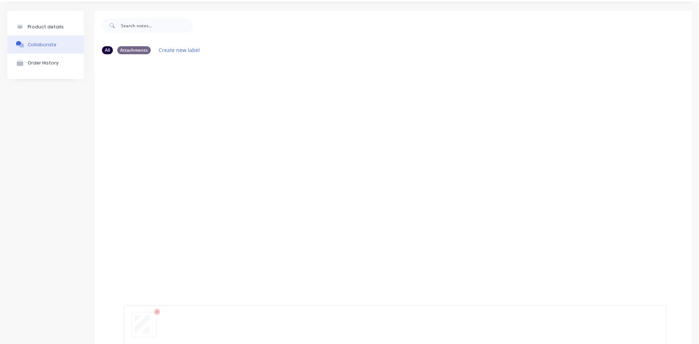
scroll to position [57, 0]
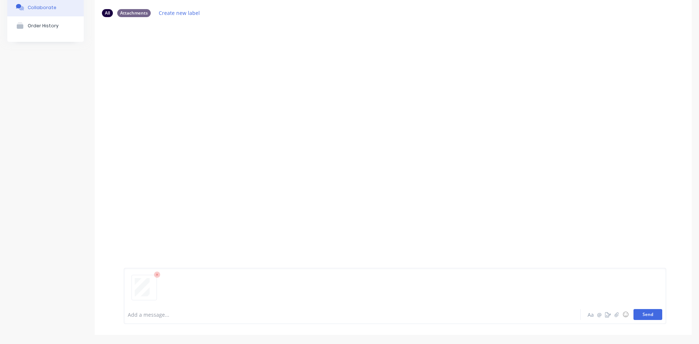
click at [648, 315] on button "Send" at bounding box center [647, 314] width 29 height 11
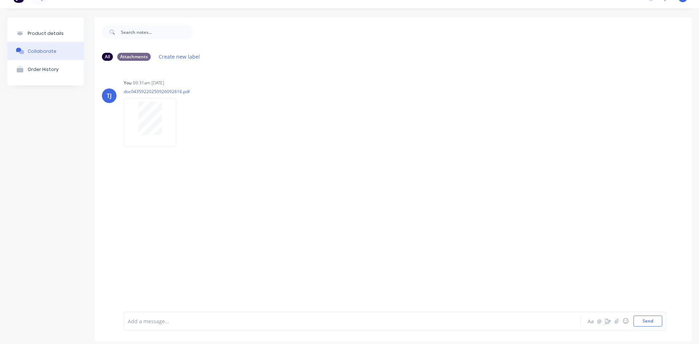
scroll to position [20, 0]
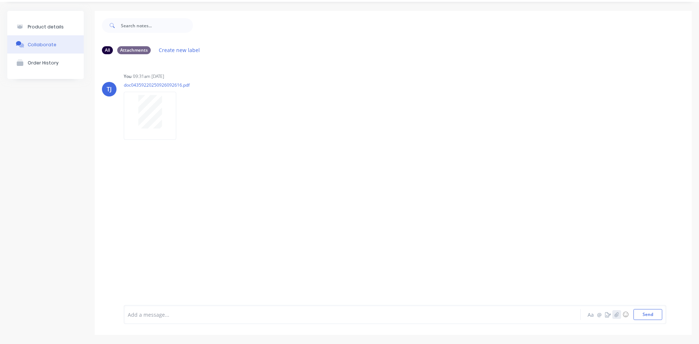
click at [613, 315] on button "button" at bounding box center [616, 314] width 9 height 9
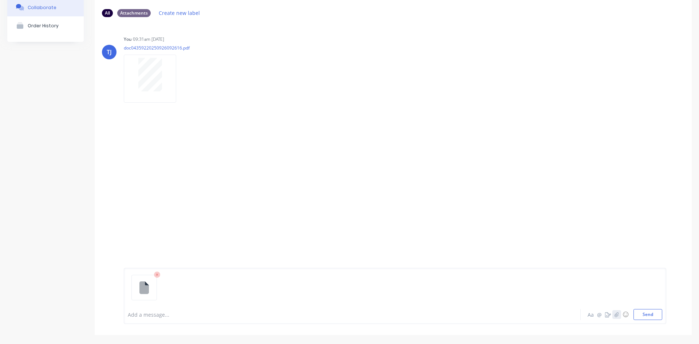
click at [612, 318] on button "button" at bounding box center [616, 314] width 9 height 9
click at [647, 314] on button "Send" at bounding box center [647, 314] width 29 height 11
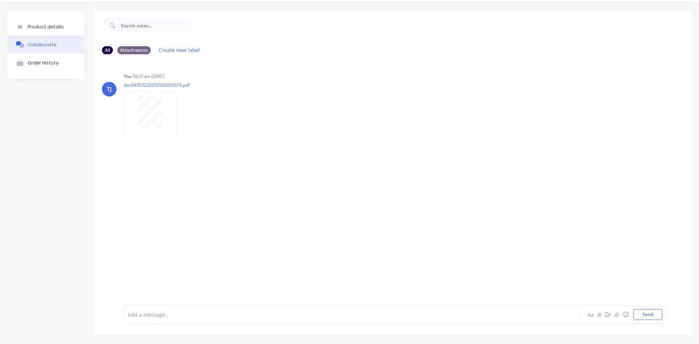
scroll to position [20, 0]
click at [180, 117] on div "Labels Auto-attach to new orders Sales Orders Purchase Orders Download Delete" at bounding box center [220, 116] width 82 height 11
click at [182, 118] on icon "button" at bounding box center [182, 115] width 1 height 7
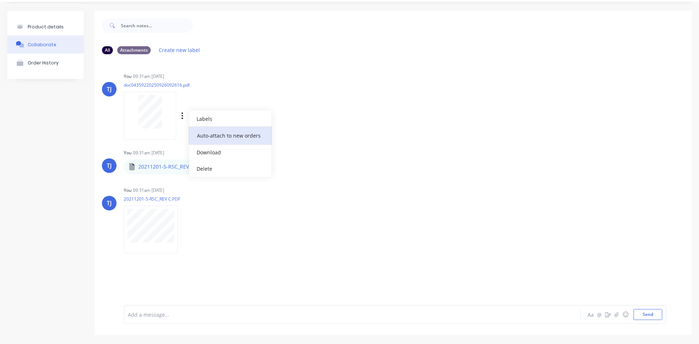
click at [256, 132] on button "Auto-attach to new orders" at bounding box center [230, 135] width 82 height 17
click at [300, 131] on label at bounding box center [300, 131] width 0 height 0
click at [289, 136] on input "checkbox" at bounding box center [286, 134] width 6 height 7
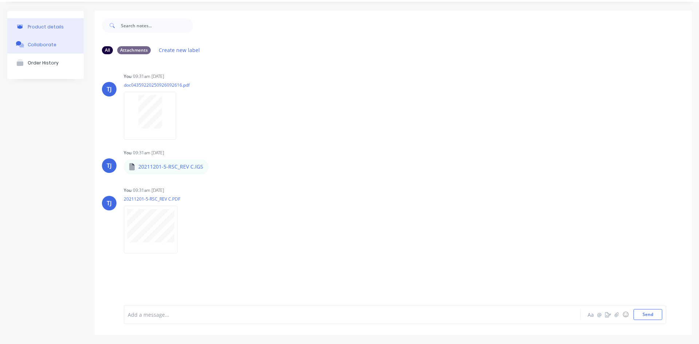
click at [33, 27] on div "Product details" at bounding box center [46, 26] width 36 height 5
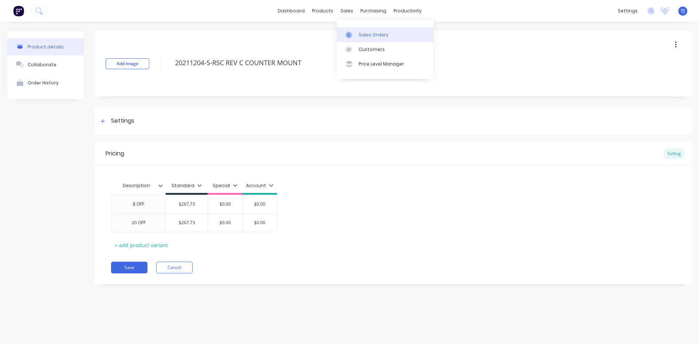
click at [369, 37] on div "Sales Orders" at bounding box center [373, 35] width 30 height 7
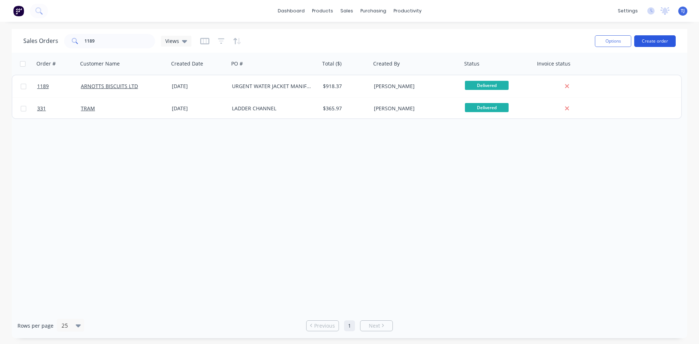
click at [656, 40] on button "Create order" at bounding box center [654, 41] width 41 height 12
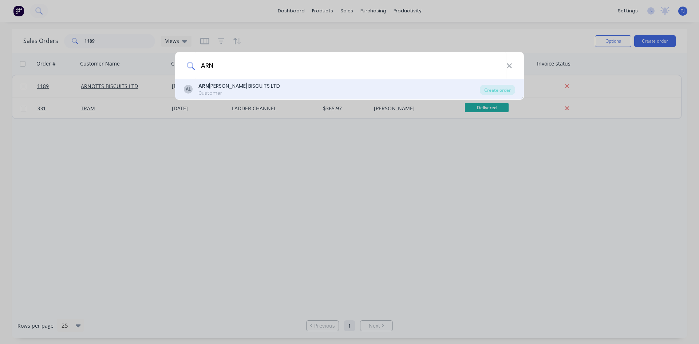
click at [253, 92] on div "Customer" at bounding box center [239, 93] width 82 height 7
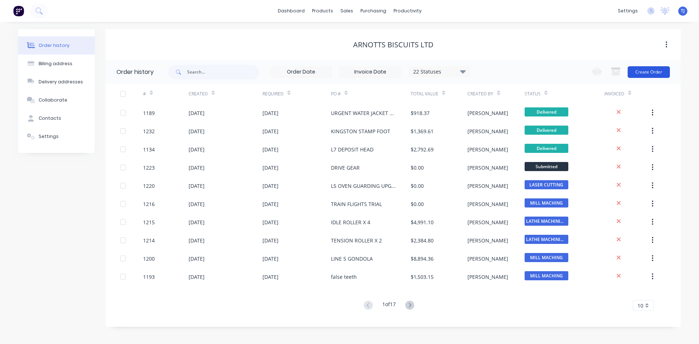
click at [651, 69] on button "Create Order" at bounding box center [648, 72] width 42 height 12
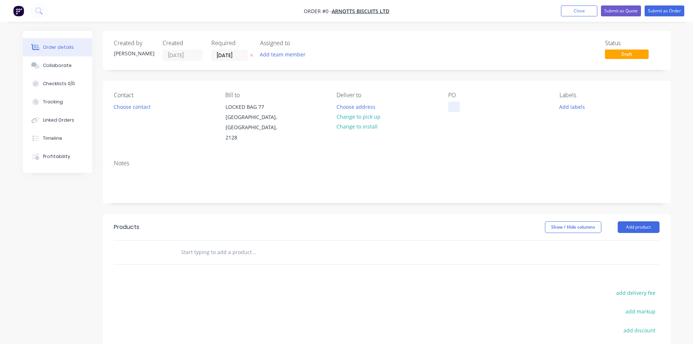
click at [458, 110] on div at bounding box center [454, 107] width 12 height 11
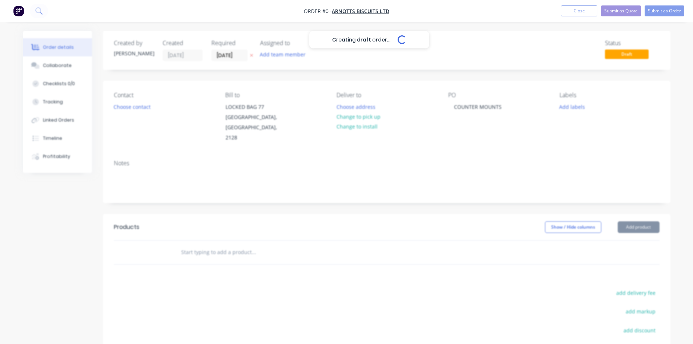
click at [240, 242] on div "Creating draft order... Loading... Order details Collaborate Checklists 0/0 Tra…" at bounding box center [347, 240] width 662 height 419
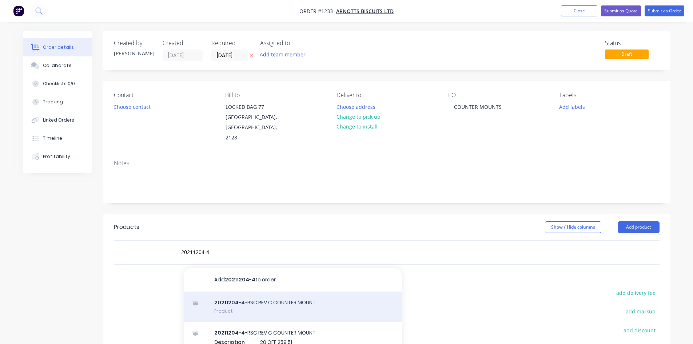
click at [275, 293] on div "20211204-4 -RSC REV C COUNTER MOUNT Product" at bounding box center [293, 306] width 218 height 31
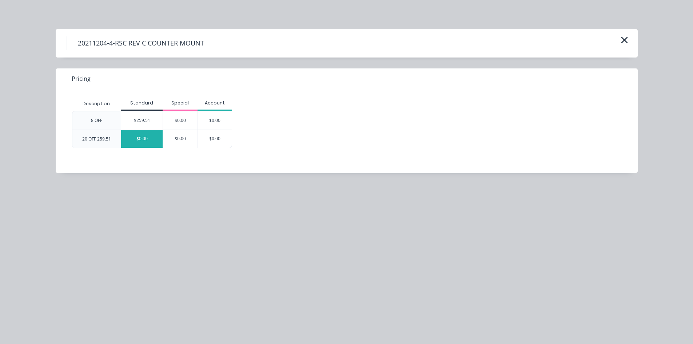
click at [136, 137] on div "$0.00" at bounding box center [141, 139] width 41 height 18
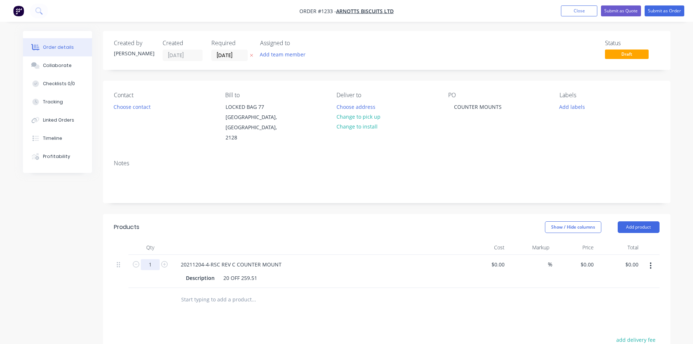
click at [149, 259] on input "1" at bounding box center [150, 264] width 19 height 11
click at [584, 255] on div "0 0" at bounding box center [574, 271] width 45 height 33
click at [584, 255] on div "$0.00 $0.00" at bounding box center [574, 271] width 45 height 33
click at [592, 259] on input "0" at bounding box center [588, 264] width 17 height 11
click at [198, 294] on input "text" at bounding box center [254, 299] width 146 height 15
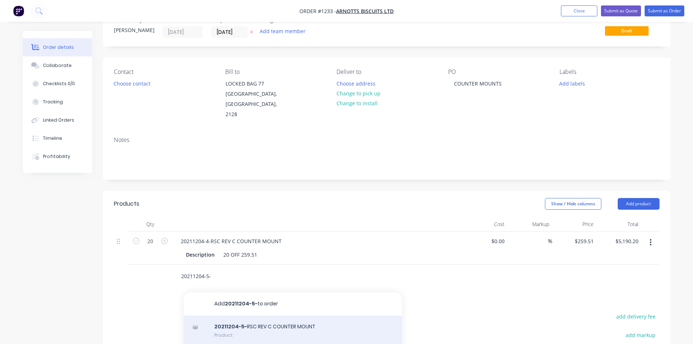
scroll to position [36, 0]
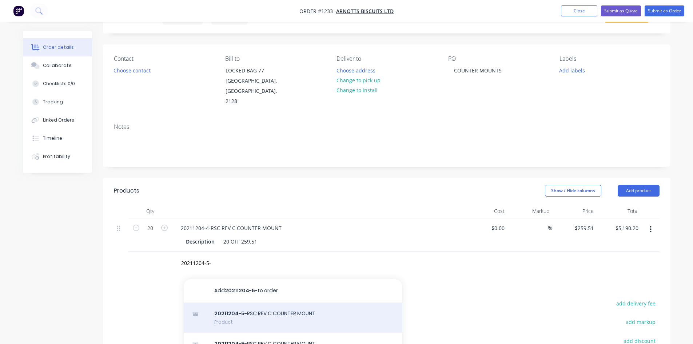
click at [225, 308] on div "20211204-5- RSC REV C COUNTER MOUNT Product" at bounding box center [293, 317] width 218 height 31
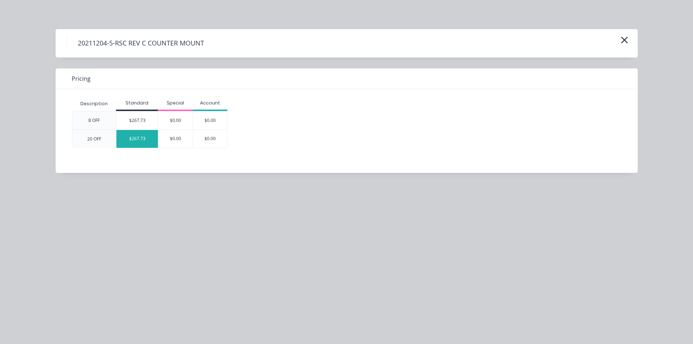
click at [143, 144] on div "$267.73" at bounding box center [136, 139] width 41 height 18
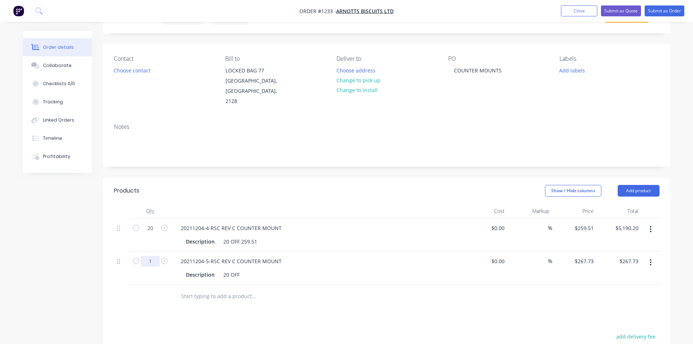
click at [152, 256] on input "1" at bounding box center [150, 261] width 19 height 11
click at [257, 236] on div "20 OFF 259.51" at bounding box center [241, 241] width 40 height 11
click at [672, 11] on button "Submit as Order" at bounding box center [665, 10] width 40 height 11
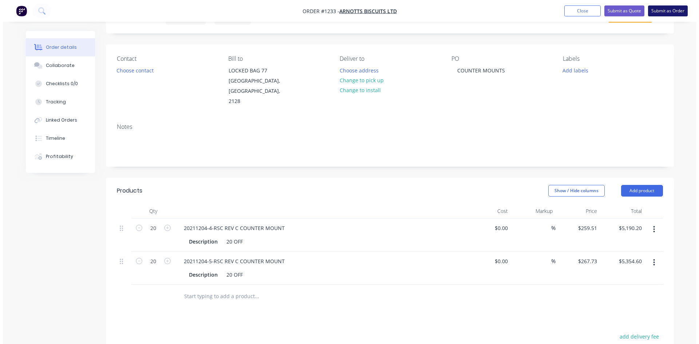
scroll to position [0, 0]
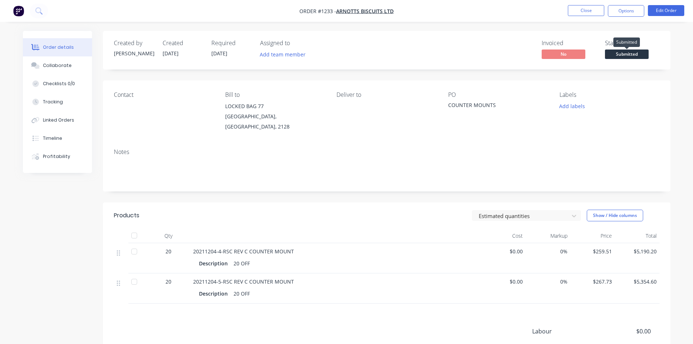
click at [643, 52] on span "Submitted" at bounding box center [627, 53] width 44 height 9
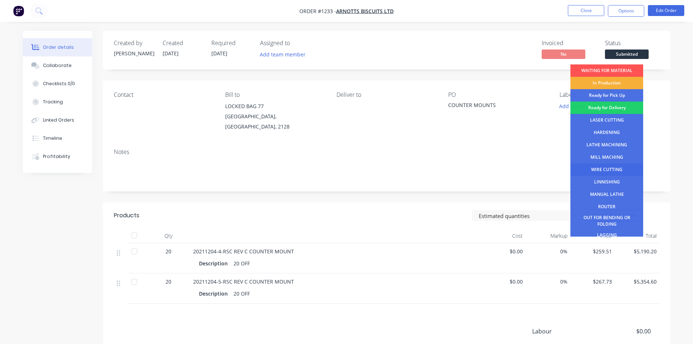
click at [606, 171] on div "WIRE CUTTING" at bounding box center [607, 169] width 73 height 12
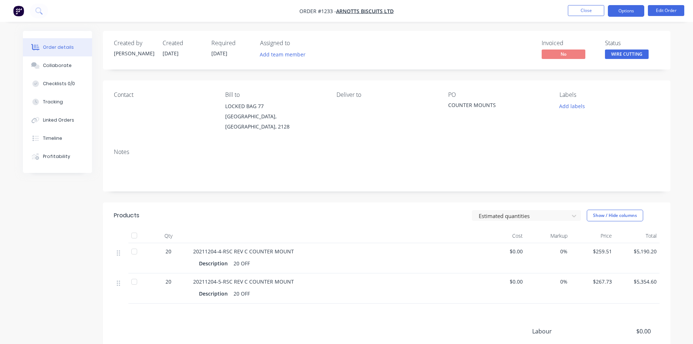
click at [623, 15] on button "Options" at bounding box center [626, 11] width 36 height 12
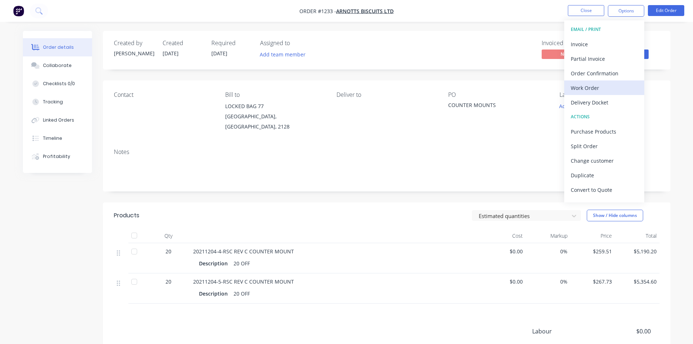
click at [598, 88] on div "Work Order" at bounding box center [604, 88] width 67 height 11
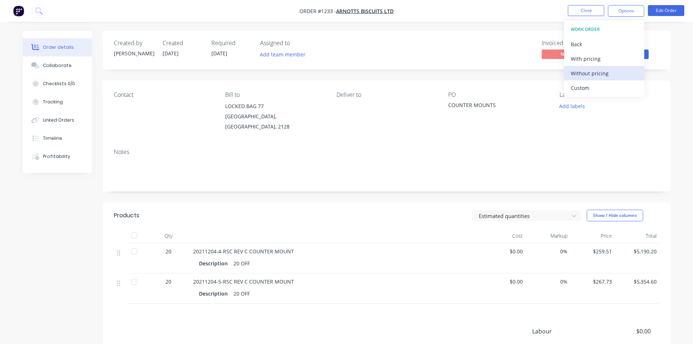
click at [597, 71] on div "Without pricing" at bounding box center [604, 73] width 67 height 11
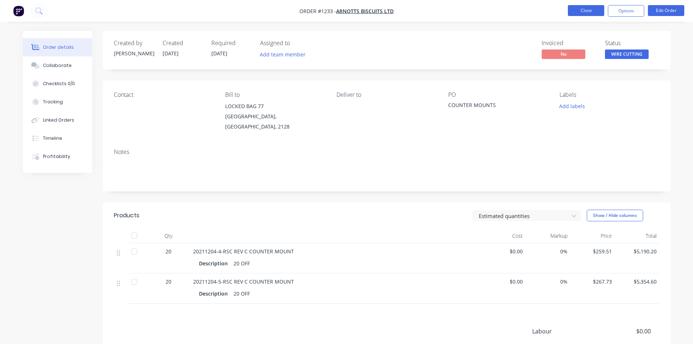
click at [579, 11] on button "Close" at bounding box center [586, 10] width 36 height 11
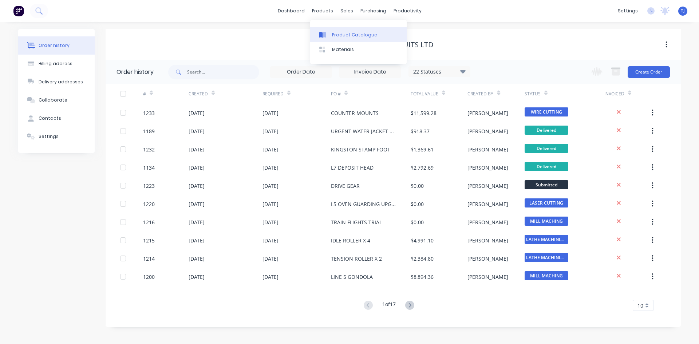
click at [345, 33] on div "Product Catalogue" at bounding box center [354, 35] width 45 height 7
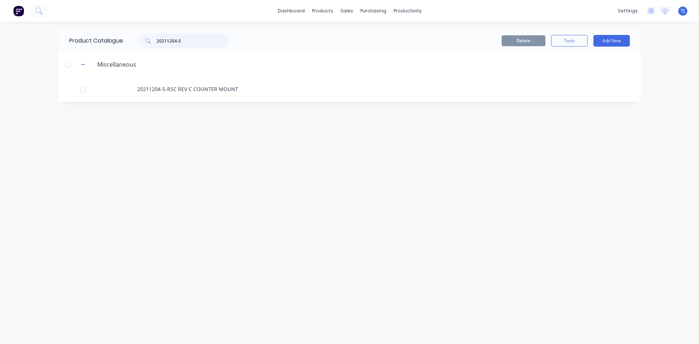
click at [180, 45] on input "20211204-5" at bounding box center [192, 40] width 72 height 15
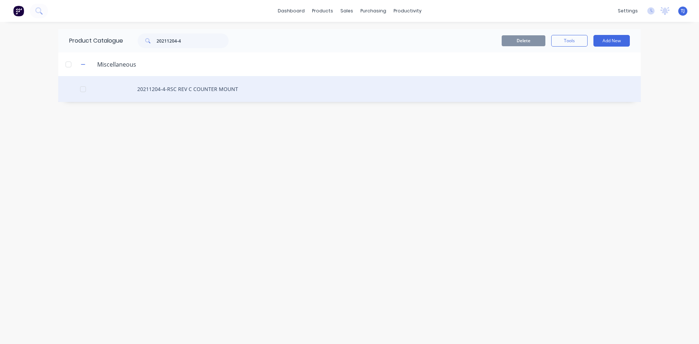
click at [197, 86] on div "20211204-4-RSC REV C COUNTER MOUNT" at bounding box center [349, 89] width 582 height 26
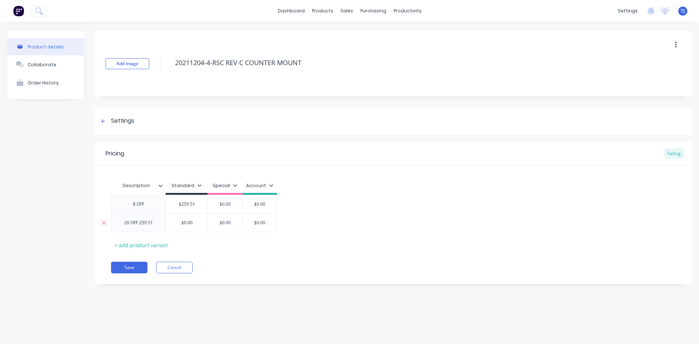
click at [157, 227] on div "20 OFF 259.51" at bounding box center [138, 222] width 55 height 19
click at [157, 224] on div "20 OFF 259.51" at bounding box center [138, 222] width 40 height 9
click at [136, 266] on button "Save" at bounding box center [129, 268] width 36 height 12
